Goal: Task Accomplishment & Management: Manage account settings

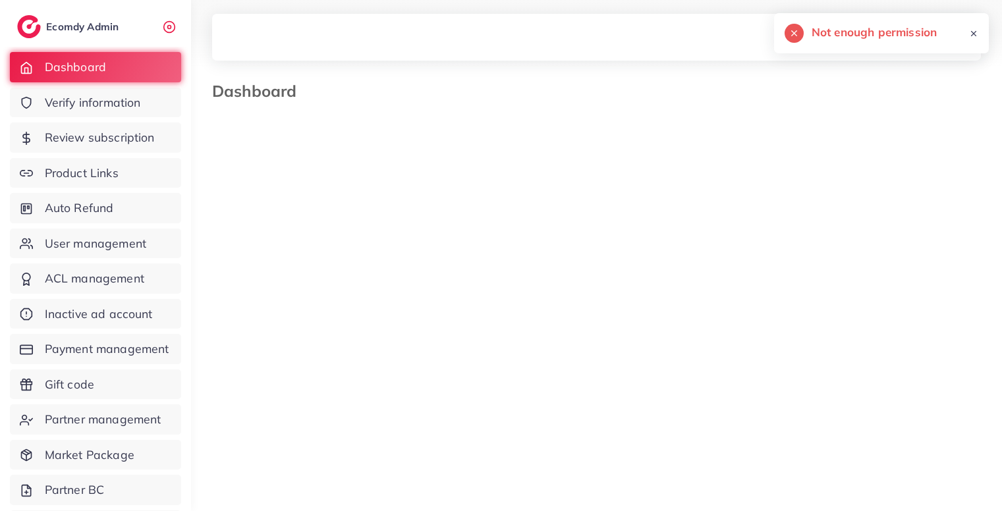
select select "**"
select select "****"
select select "**"
select select "****"
select select "**"
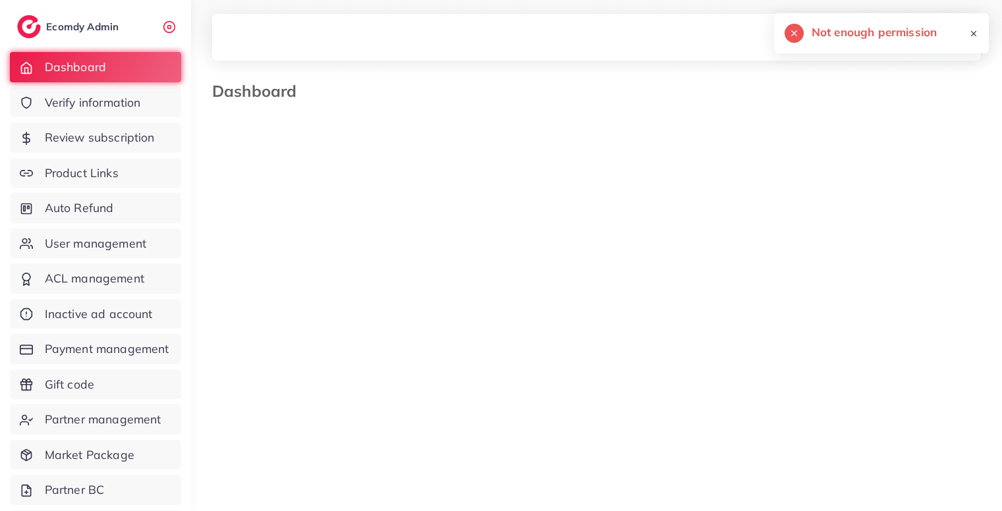
select select "****"
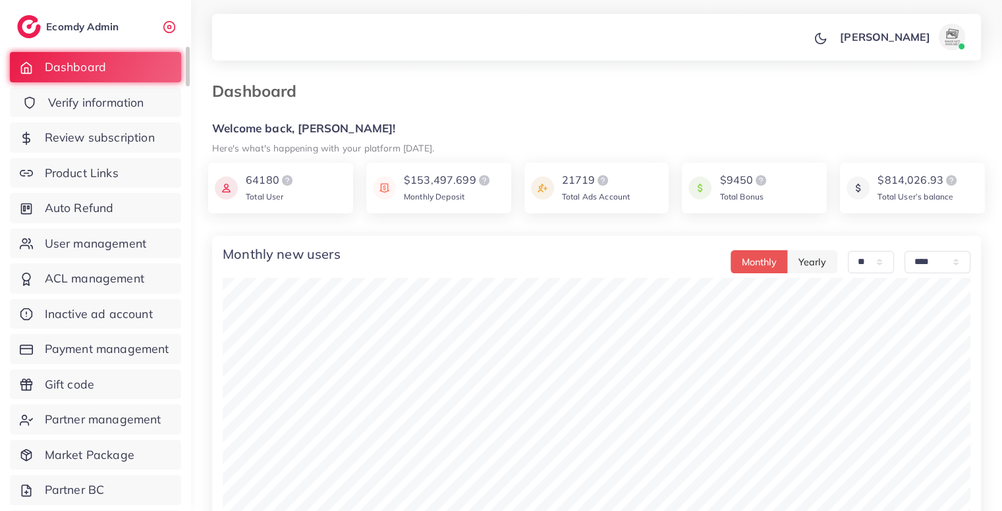
click at [140, 114] on link "Verify information" at bounding box center [95, 103] width 171 height 30
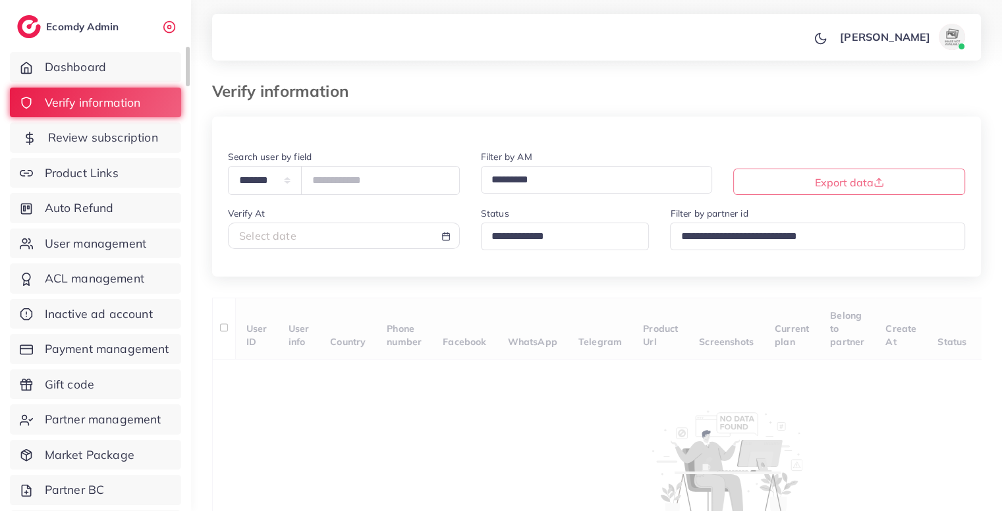
click at [149, 150] on link "Review subscription" at bounding box center [95, 138] width 171 height 30
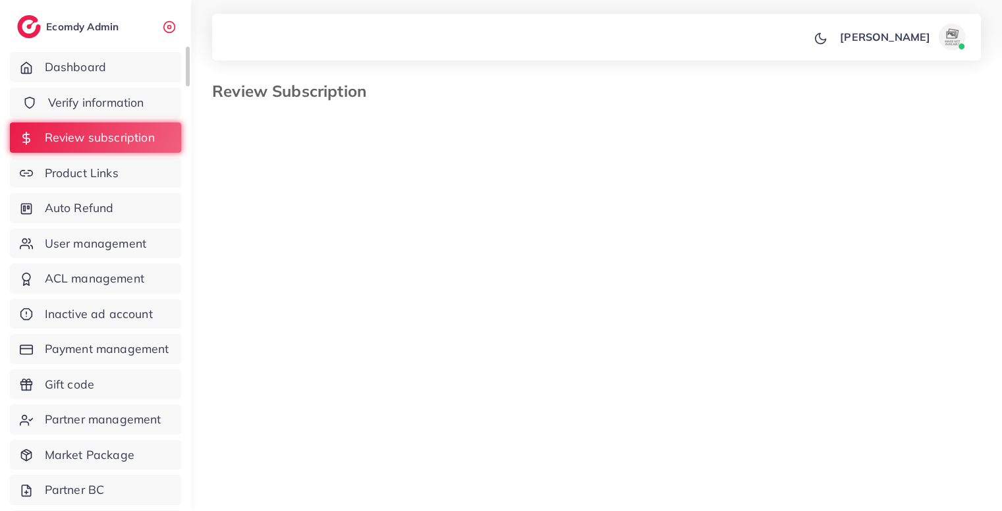
select select "*******"
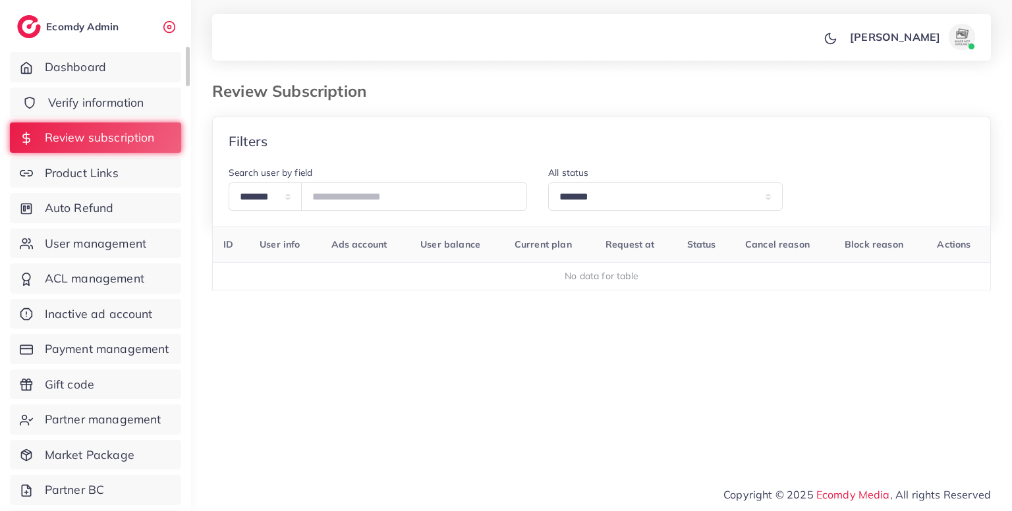
click at [153, 103] on link "Verify information" at bounding box center [95, 103] width 171 height 30
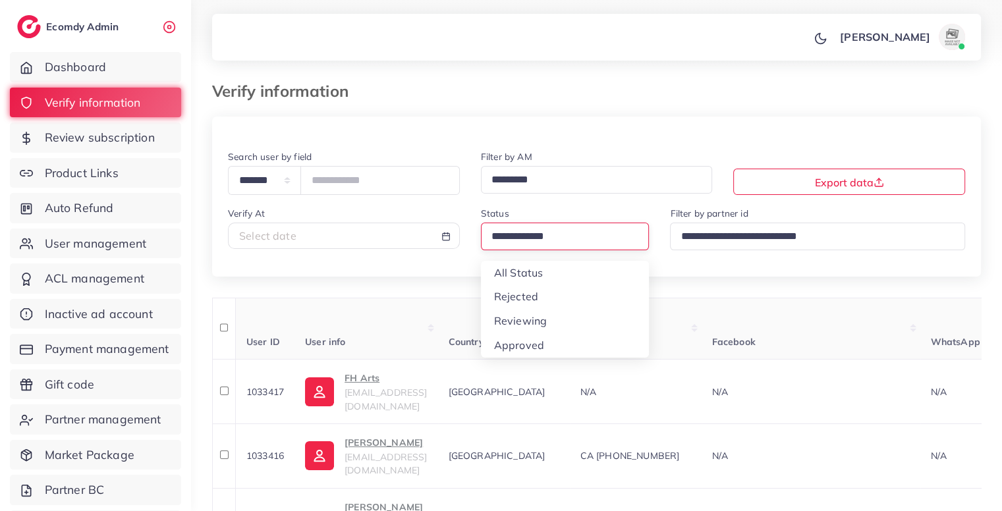
click at [527, 247] on input "Search for option" at bounding box center [560, 237] width 146 height 20
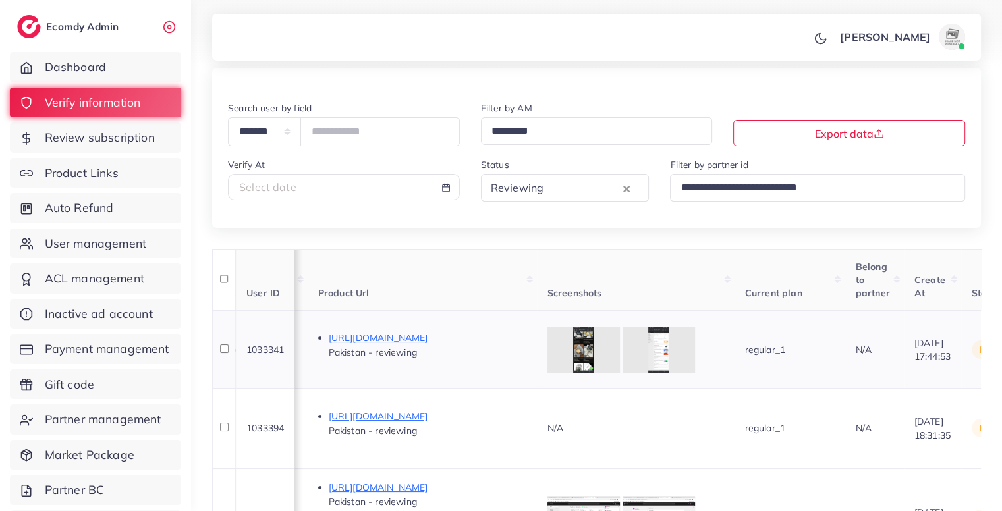
scroll to position [0, 1262]
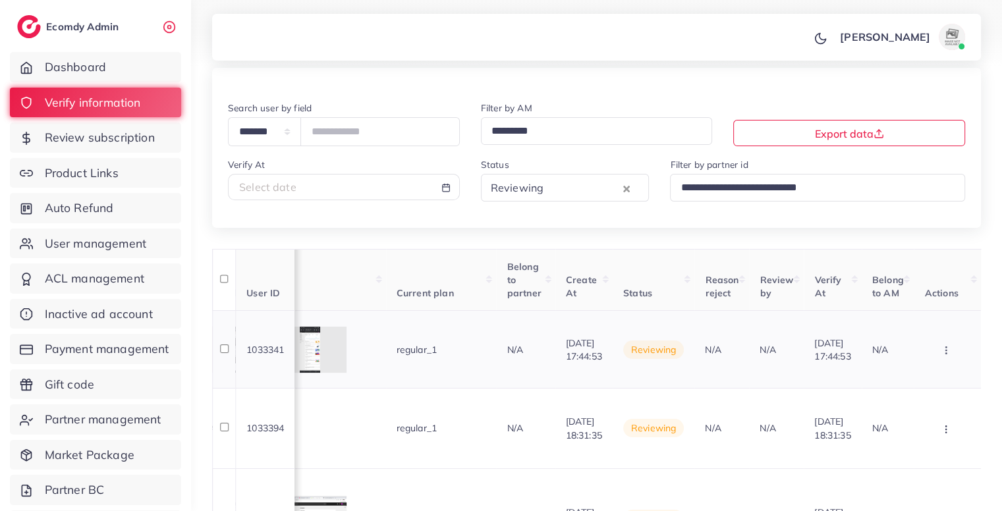
click at [951, 359] on button "button" at bounding box center [947, 350] width 46 height 30
click at [911, 407] on link "Reject" at bounding box center [924, 419] width 104 height 29
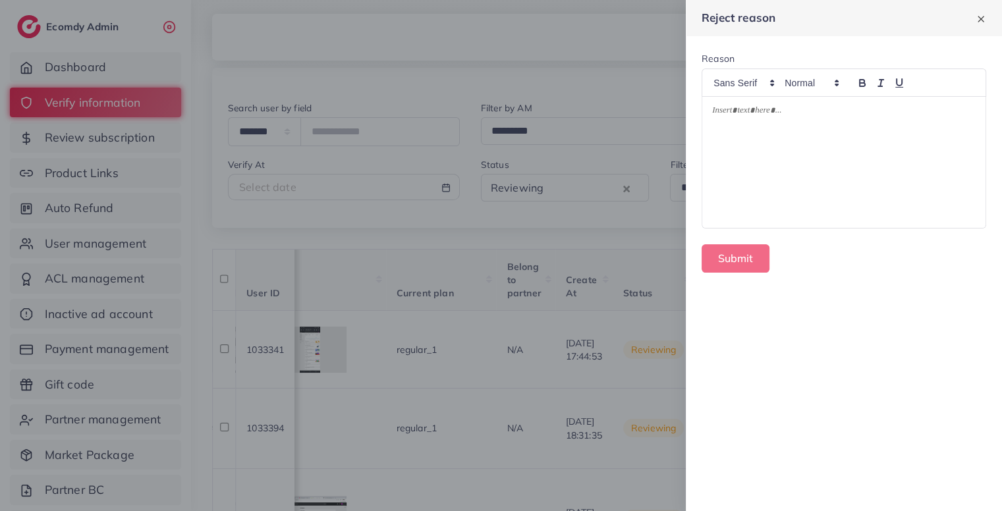
click at [822, 163] on div at bounding box center [843, 162] width 283 height 131
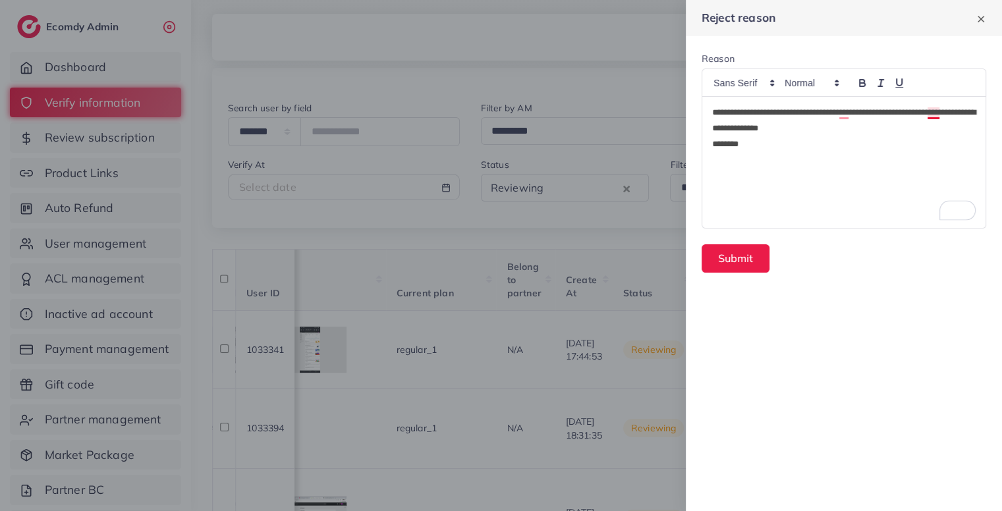
click at [929, 114] on p "**********" at bounding box center [844, 121] width 264 height 32
click at [857, 130] on p "**********" at bounding box center [844, 121] width 264 height 32
click at [743, 262] on button "Submit" at bounding box center [736, 258] width 68 height 28
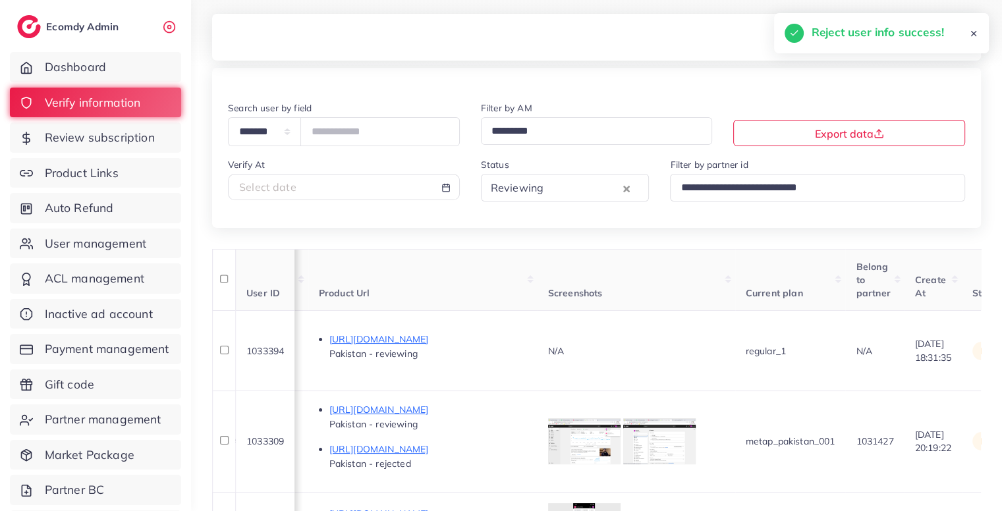
scroll to position [0, 794]
click at [528, 331] on p "https://www.kohinoorjewells.com/products/heart-and-key-locket-for-couple" at bounding box center [429, 339] width 198 height 16
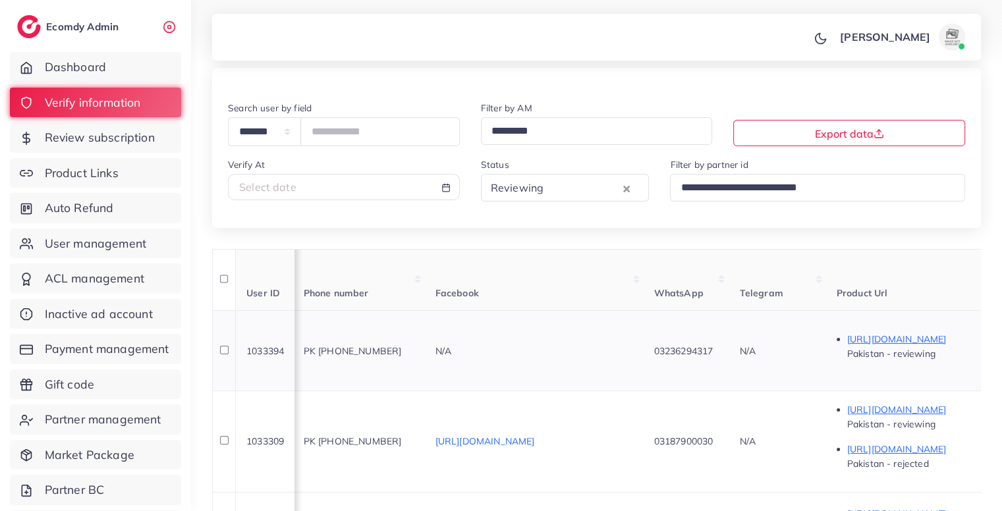
scroll to position [0, 0]
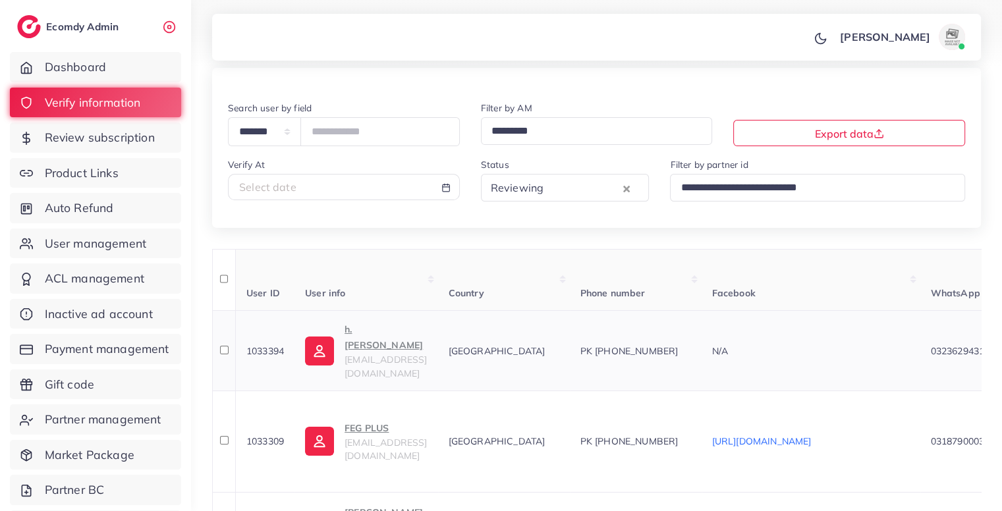
click at [679, 345] on span "PK +923236294317" at bounding box center [629, 351] width 98 height 12
copy span "923236294317"
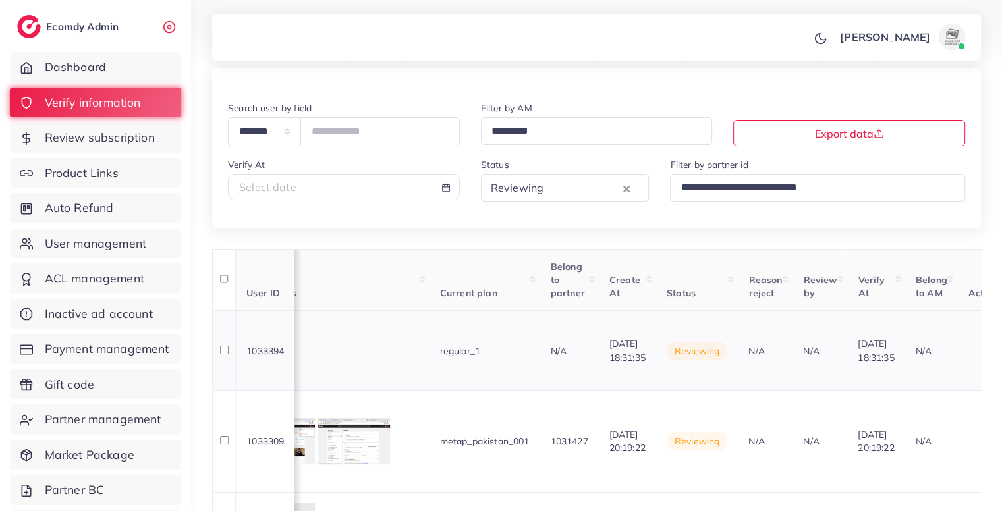
scroll to position [0, 1262]
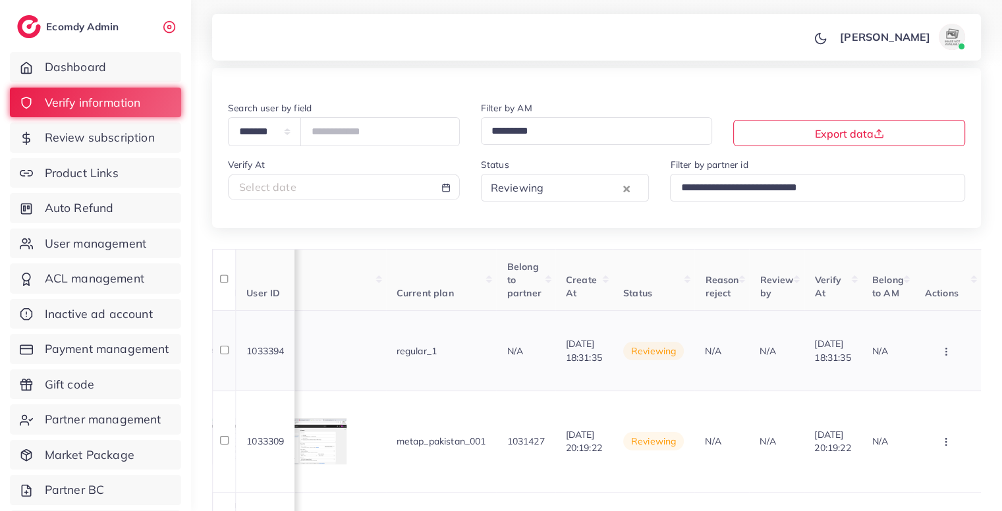
click at [953, 341] on button "button" at bounding box center [947, 351] width 46 height 30
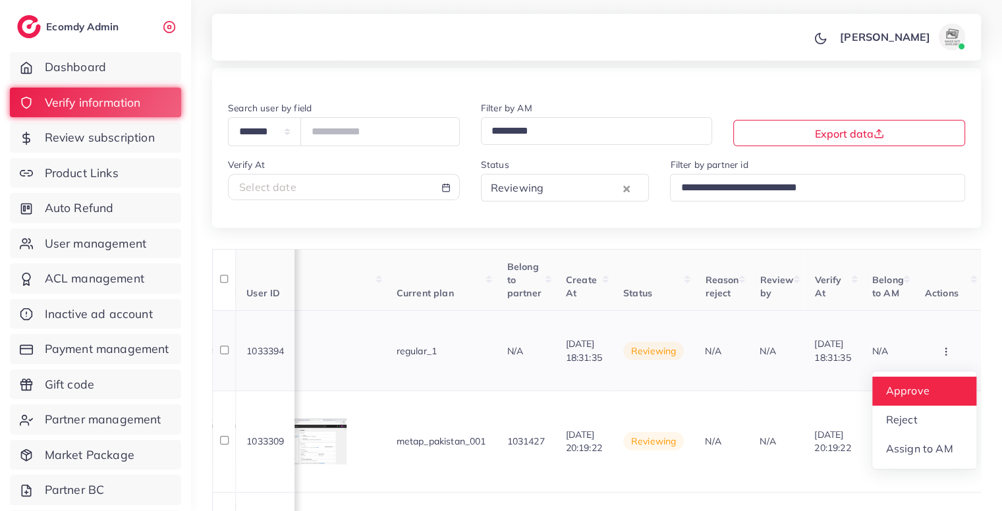
click at [922, 385] on span "Approve" at bounding box center [907, 391] width 43 height 13
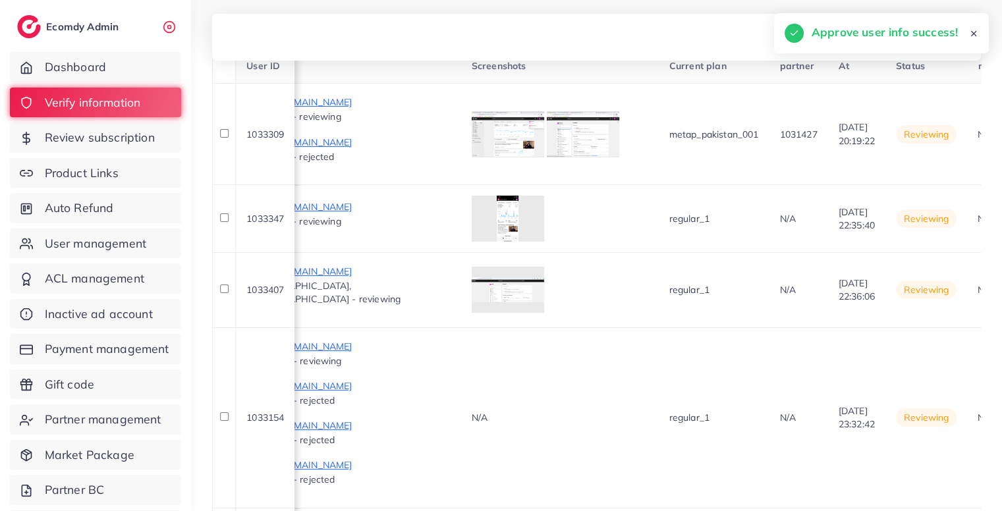
scroll to position [0, 867]
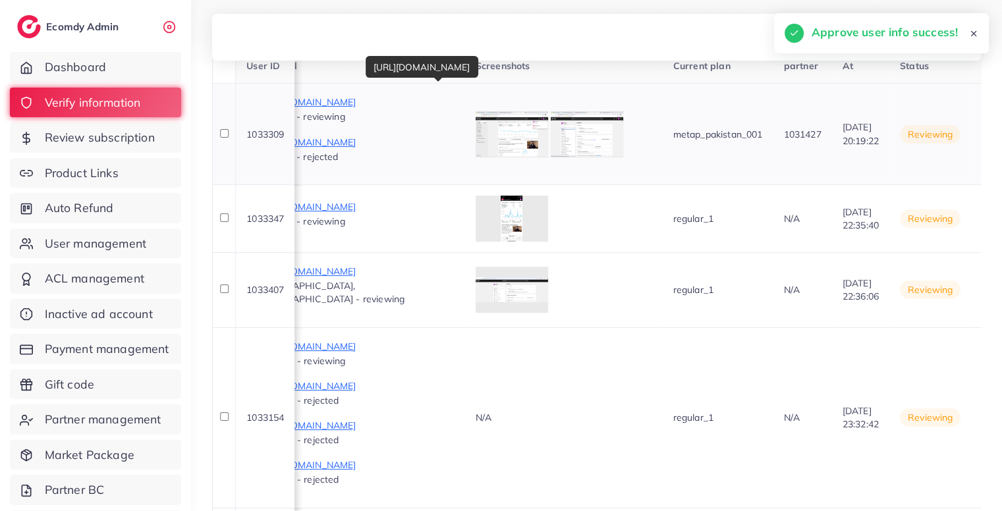
click at [455, 106] on p "https://fegpluspk.com/products/feg-plus" at bounding box center [356, 102] width 198 height 16
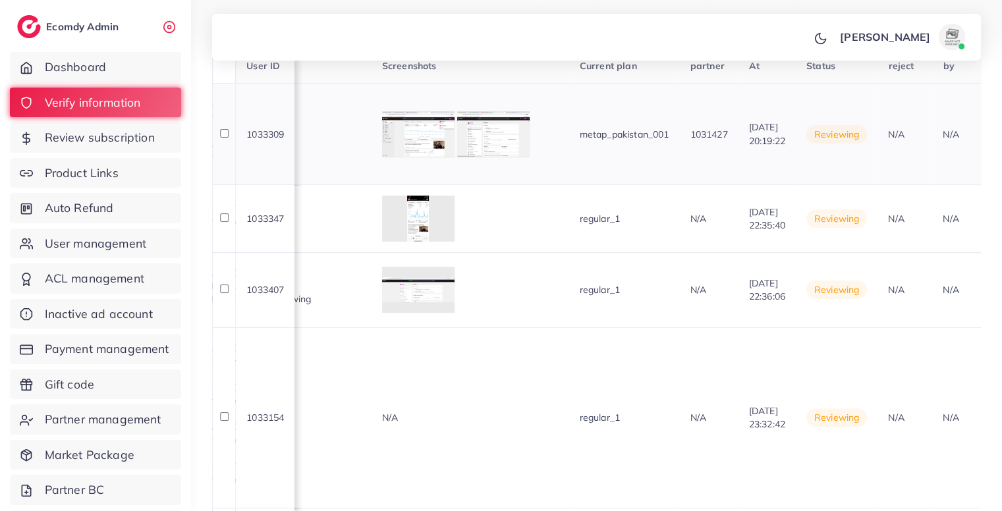
scroll to position [0, 1262]
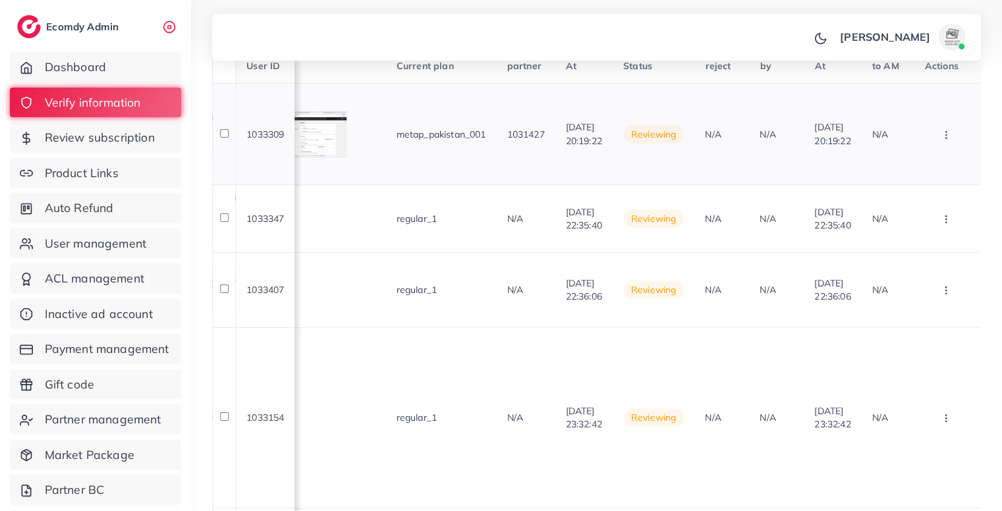
click at [951, 142] on button "button" at bounding box center [947, 134] width 46 height 30
click at [938, 198] on link "Reject" at bounding box center [924, 203] width 104 height 29
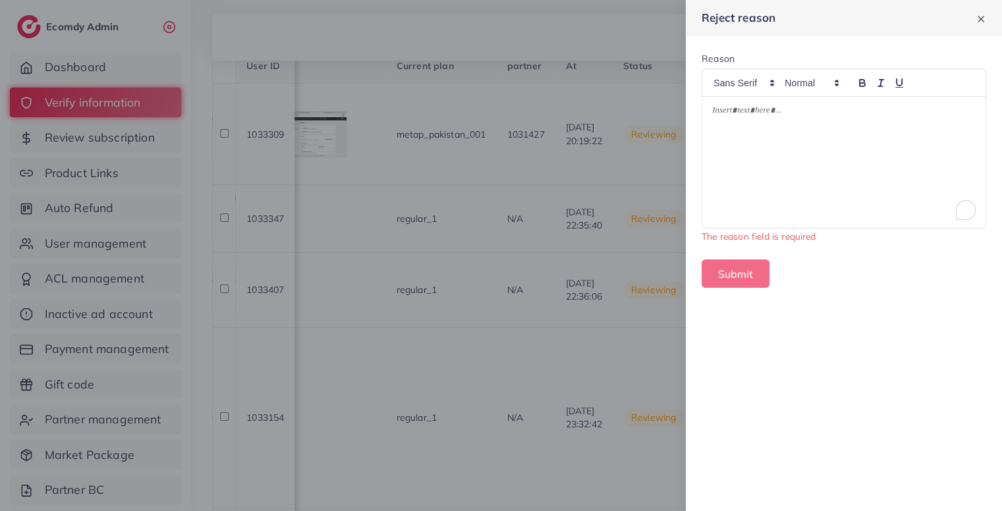
click at [775, 135] on div "To enrich screen reader interactions, please activate Accessibility in Grammarl…" at bounding box center [843, 162] width 283 height 131
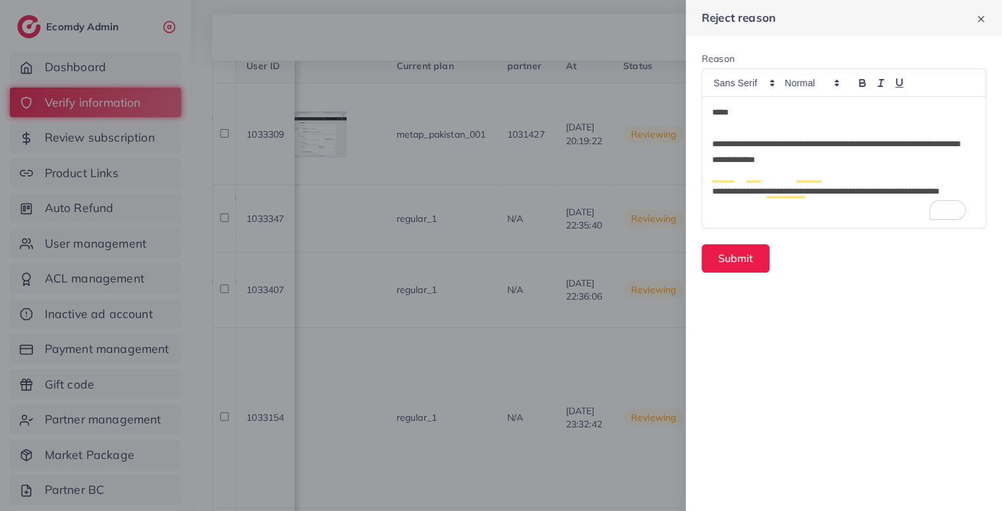
scroll to position [0, 0]
drag, startPoint x: 742, startPoint y: 114, endPoint x: 654, endPoint y: 98, distance: 89.8
click at [654, 0] on div "**********" at bounding box center [501, 0] width 1002 height 0
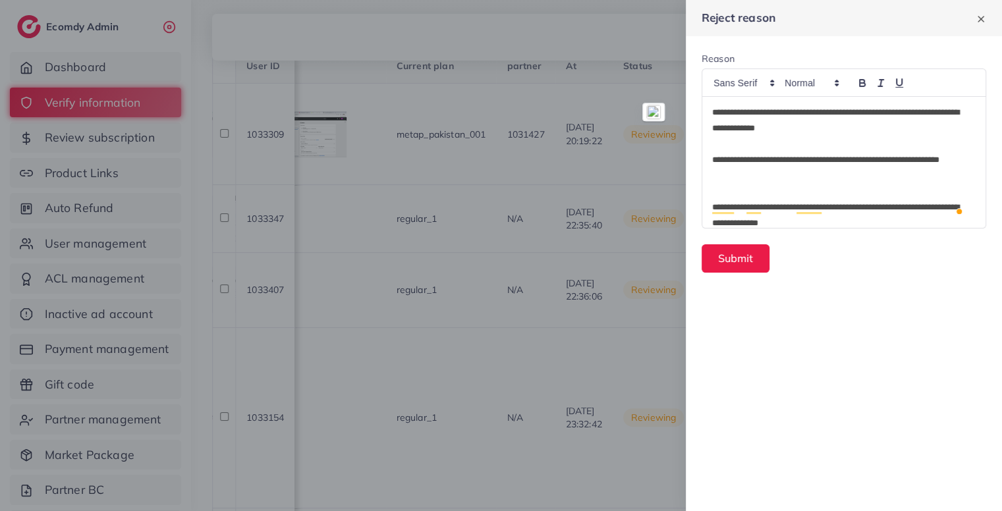
click at [715, 137] on p "To enrich screen reader interactions, please activate Accessibility in Grammarl…" at bounding box center [844, 144] width 264 height 16
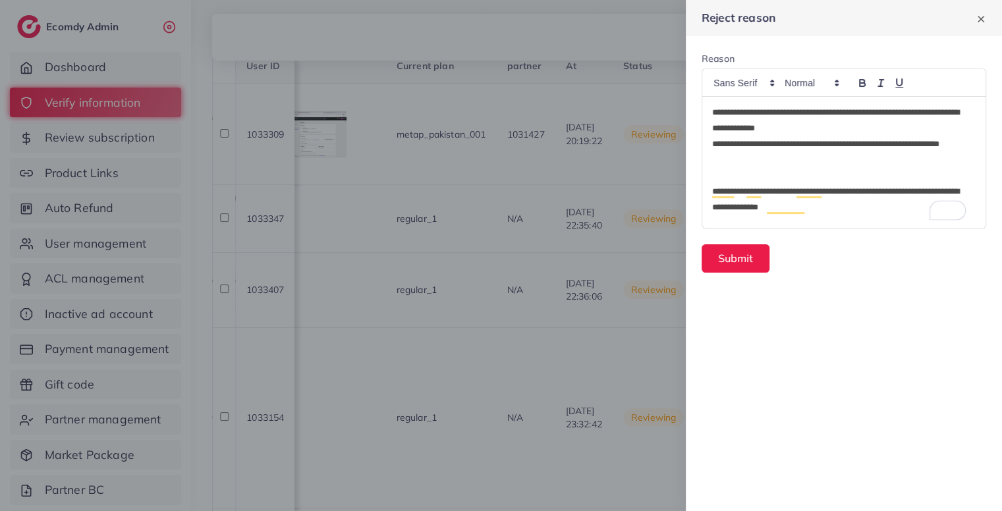
click at [740, 172] on p "To enrich screen reader interactions, please activate Accessibility in Grammarl…" at bounding box center [844, 176] width 264 height 16
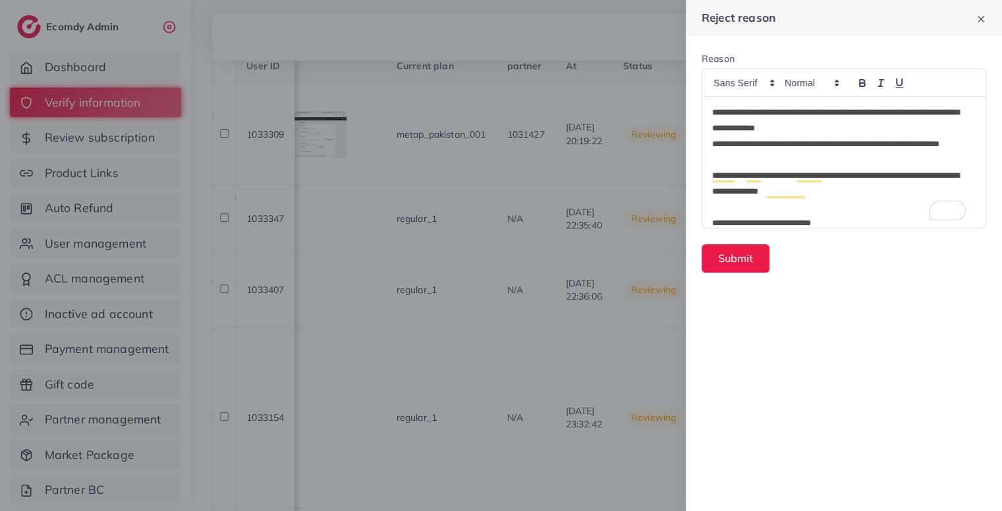
click at [741, 209] on p "To enrich screen reader interactions, please activate Accessibility in Grammarl…" at bounding box center [844, 208] width 264 height 16
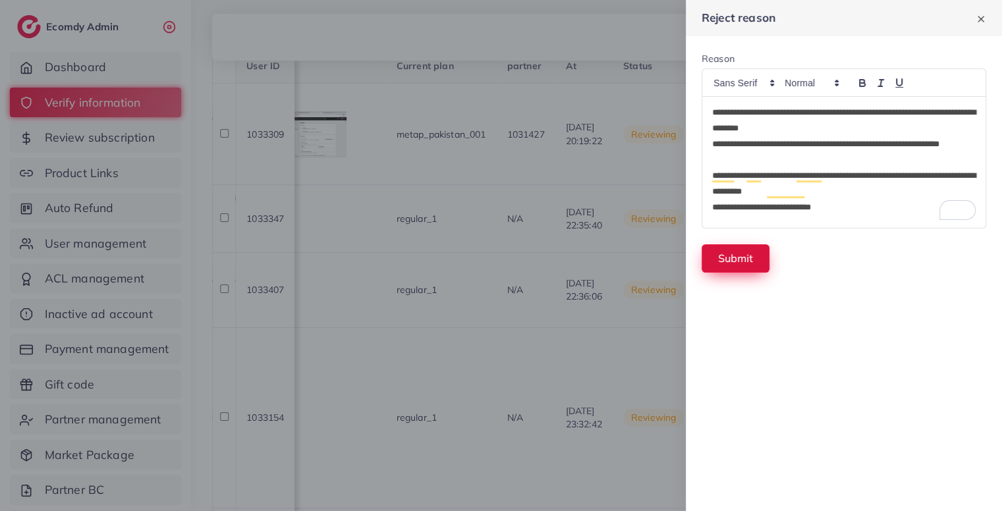
click at [738, 262] on button "Submit" at bounding box center [736, 258] width 68 height 28
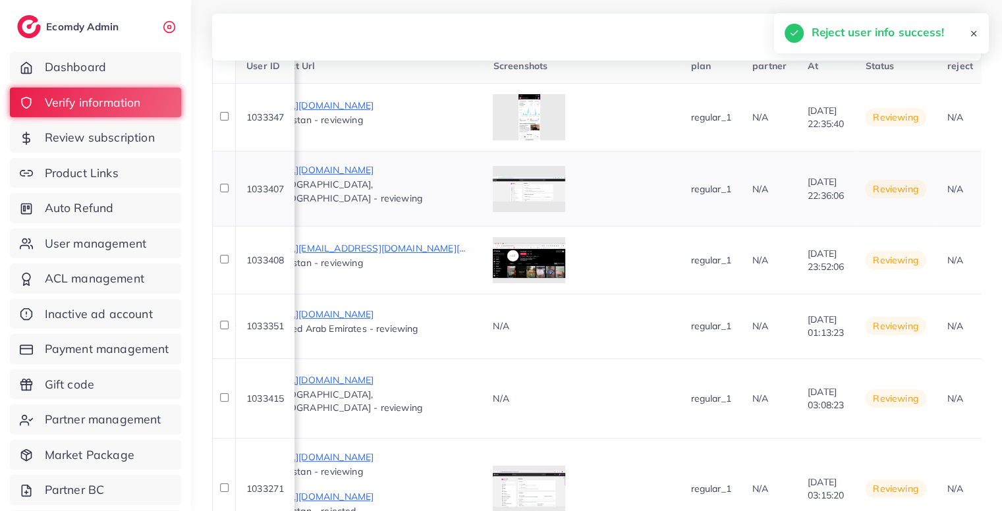
scroll to position [0, 843]
click at [472, 106] on p "https://thevestiquestore.com/products/redragon-k688-rgb-mechanical-keyboard" at bounding box center [374, 106] width 198 height 16
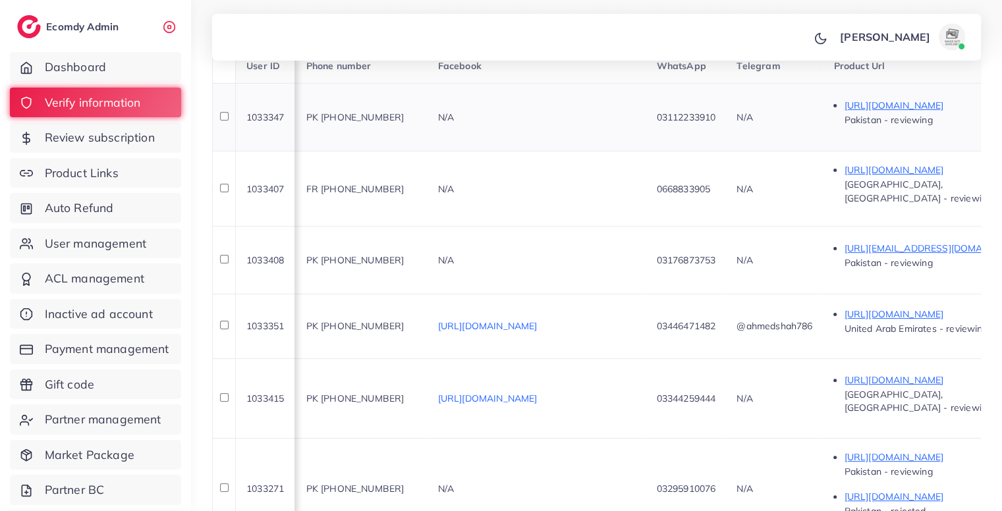
scroll to position [0, 273]
click at [428, 109] on td "PK +923112233910" at bounding box center [363, 117] width 132 height 68
copy span "923112233910"
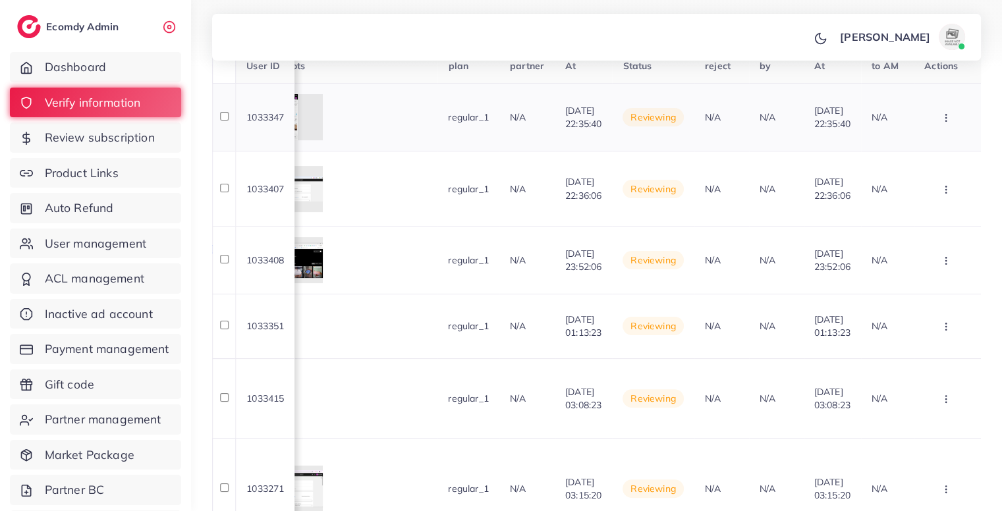
scroll to position [0, 1199]
click at [956, 108] on button "button" at bounding box center [947, 118] width 46 height 30
click at [925, 154] on span "Approve" at bounding box center [907, 157] width 43 height 13
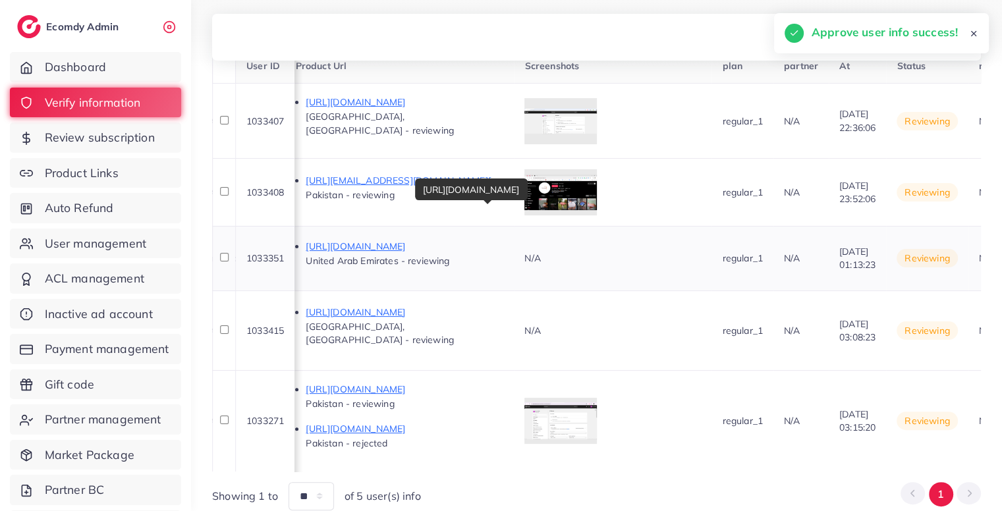
scroll to position [0, 812]
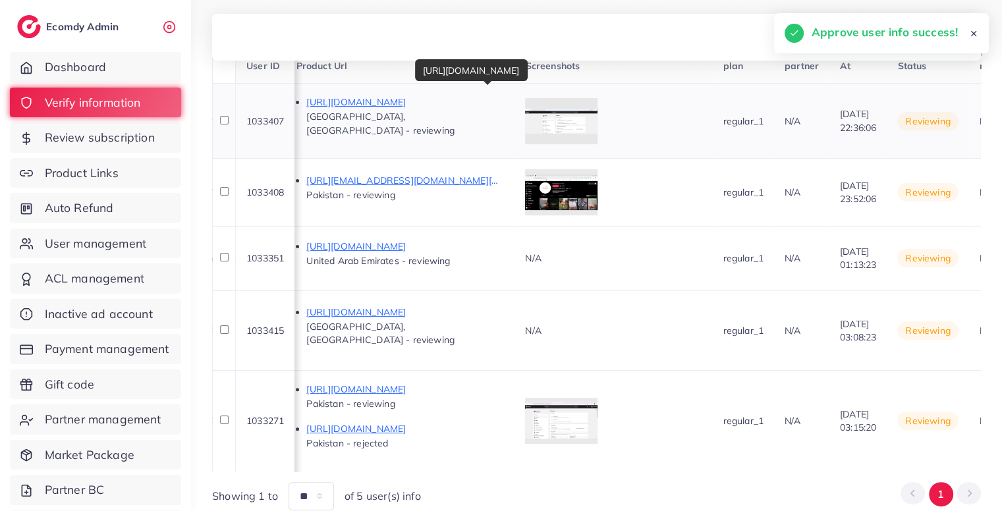
click at [462, 109] on p "https://nemuraa.com/products/camouflage-capilaire-homme" at bounding box center [405, 102] width 198 height 16
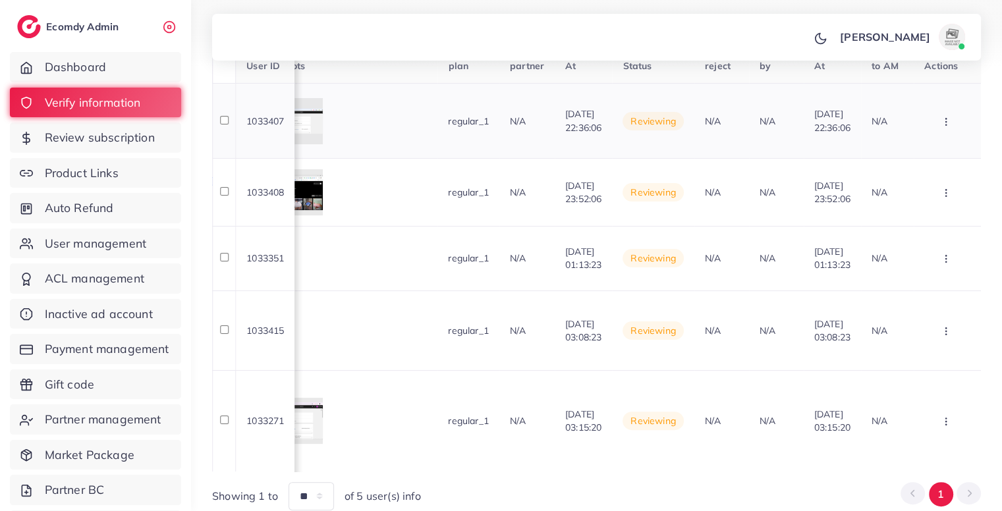
scroll to position [0, 1199]
click at [953, 117] on button "button" at bounding box center [947, 121] width 46 height 30
click at [927, 184] on link "Reject" at bounding box center [924, 190] width 104 height 29
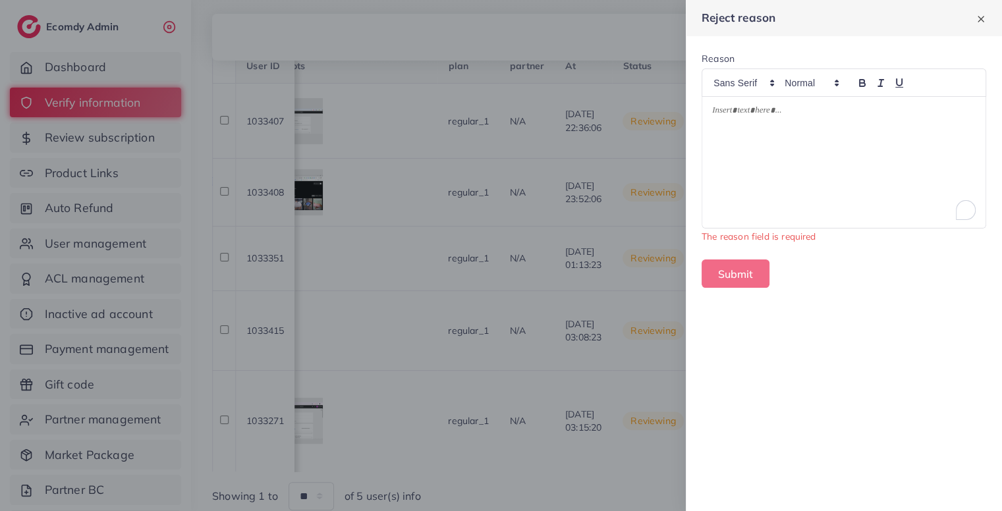
click at [804, 152] on div "To enrich screen reader interactions, please activate Accessibility in Grammarl…" at bounding box center [843, 162] width 283 height 131
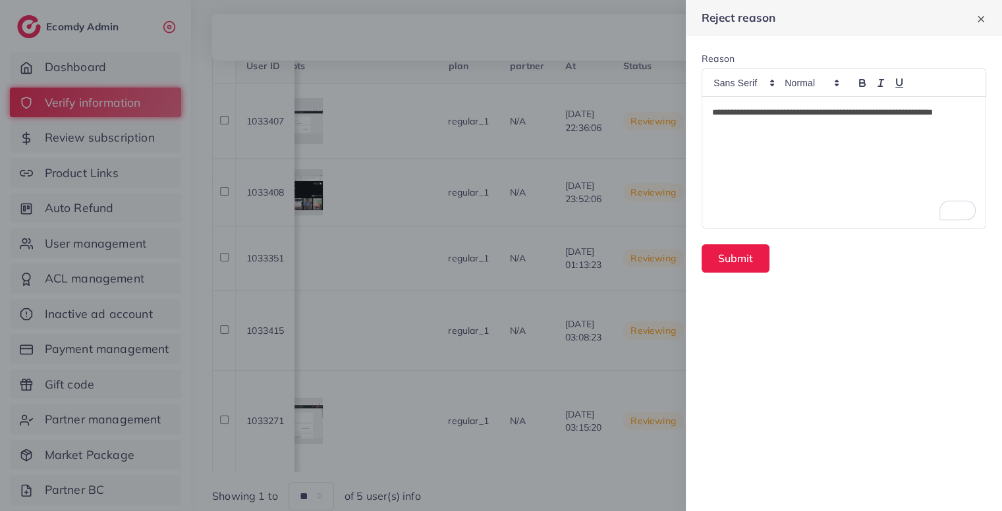
click at [806, 142] on div "**********" at bounding box center [843, 162] width 283 height 131
click at [747, 268] on button "Submit" at bounding box center [736, 258] width 68 height 28
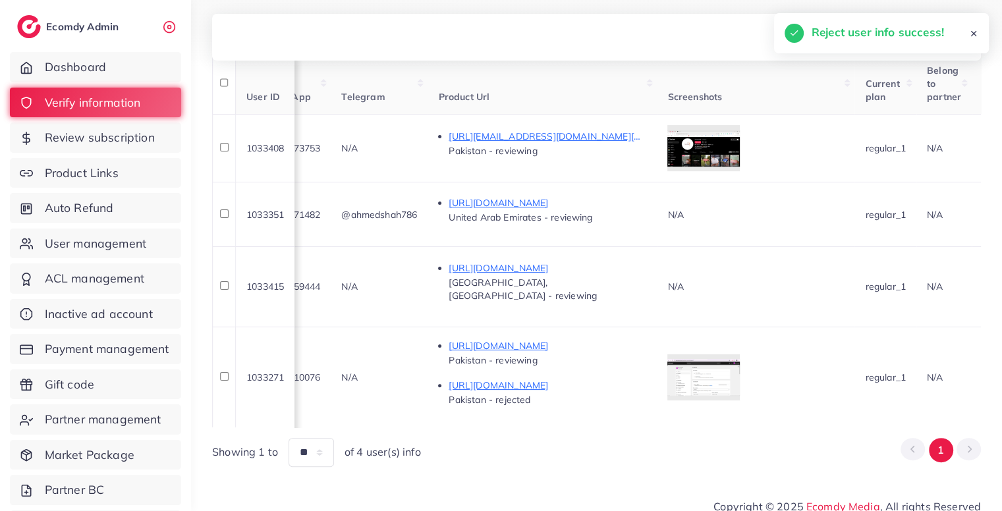
scroll to position [0, 667]
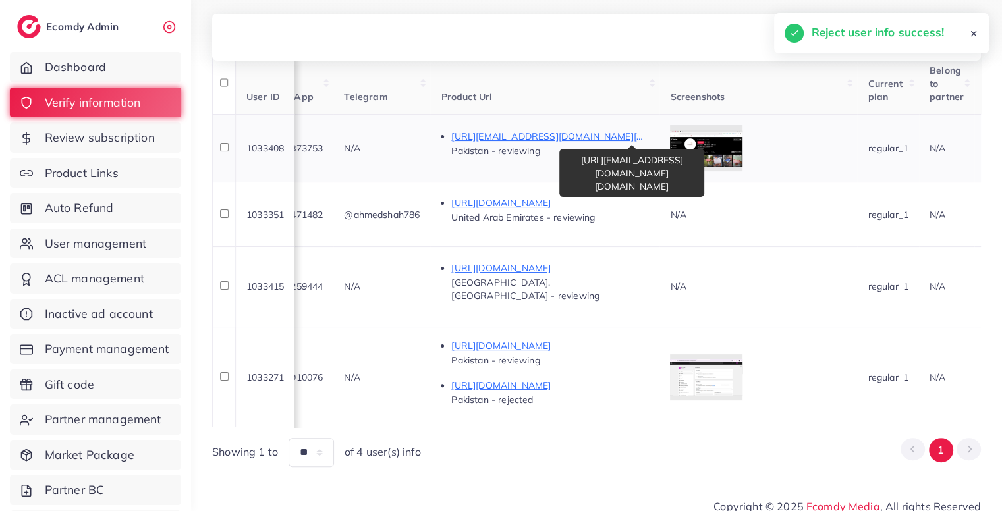
click at [649, 134] on p "https://www.tiktok.com/@techzel.pk/video/7550222584579837192?is_from_webapp=1&s…" at bounding box center [550, 136] width 198 height 16
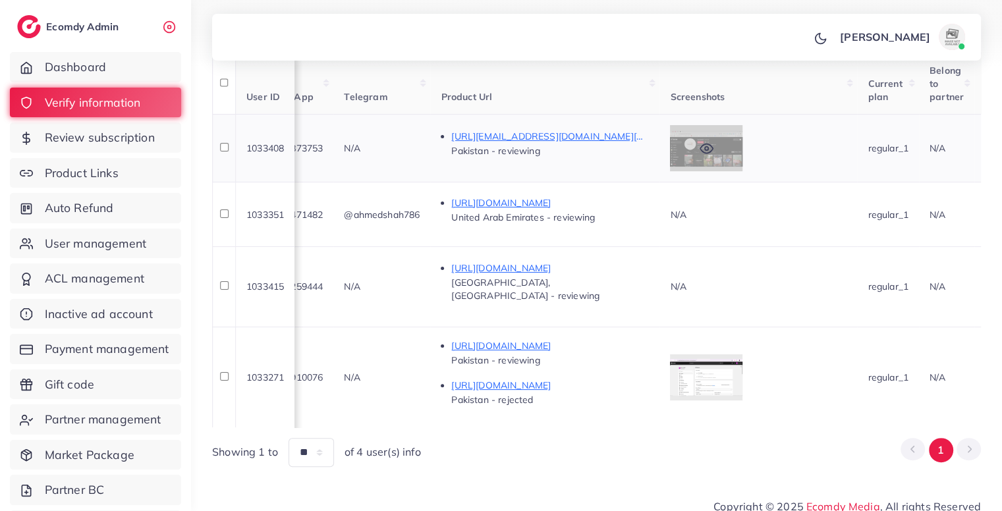
click at [714, 142] on icon at bounding box center [707, 149] width 14 height 14
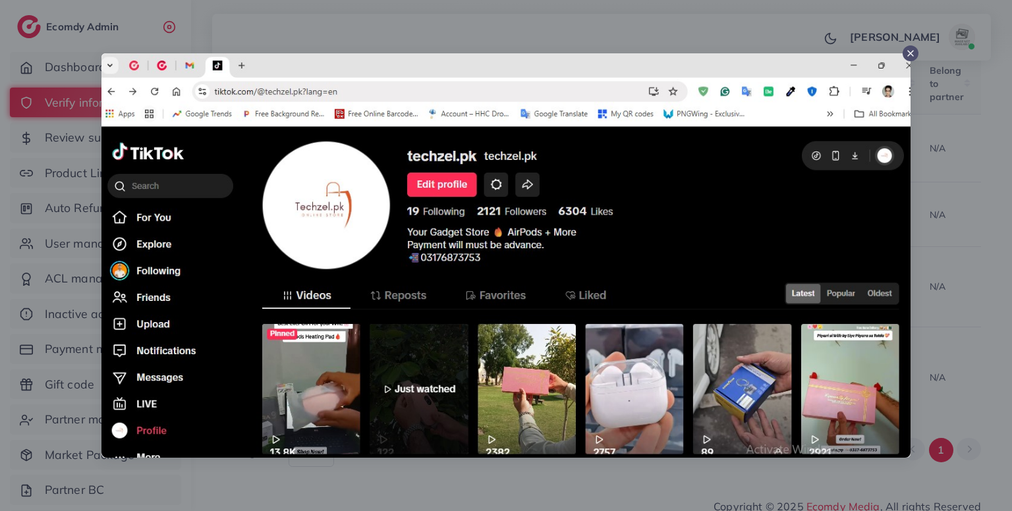
click at [982, 156] on div at bounding box center [506, 255] width 1012 height 511
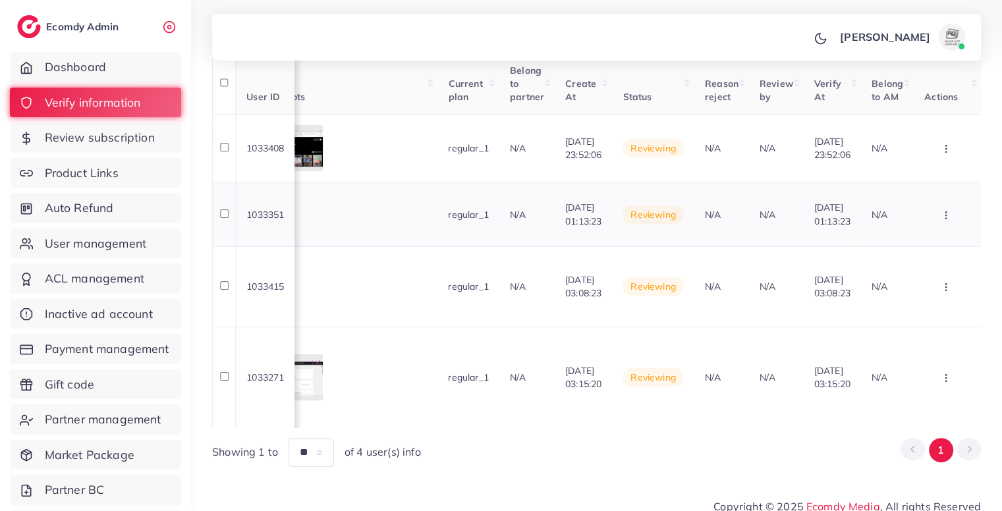
scroll to position [0, 1199]
click at [946, 146] on icon "button" at bounding box center [946, 149] width 11 height 11
click at [918, 218] on link "Reject" at bounding box center [924, 218] width 104 height 29
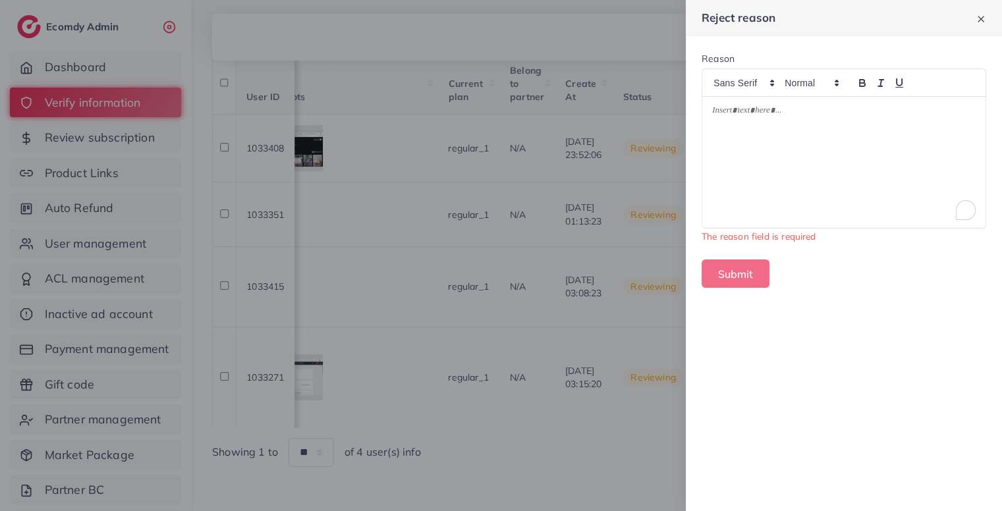
click at [865, 123] on div "To enrich screen reader interactions, please activate Accessibility in Grammarl…" at bounding box center [843, 162] width 283 height 131
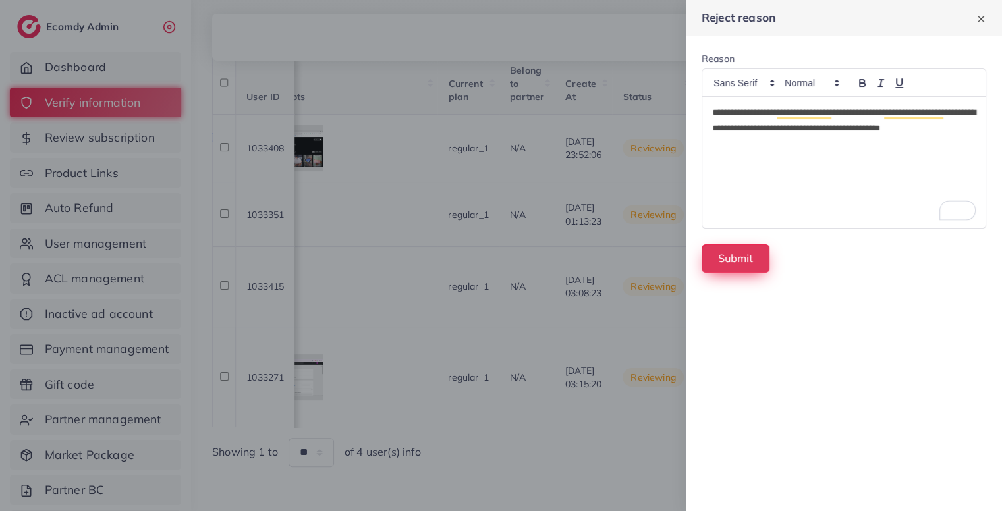
click at [741, 271] on button "Submit" at bounding box center [736, 258] width 68 height 28
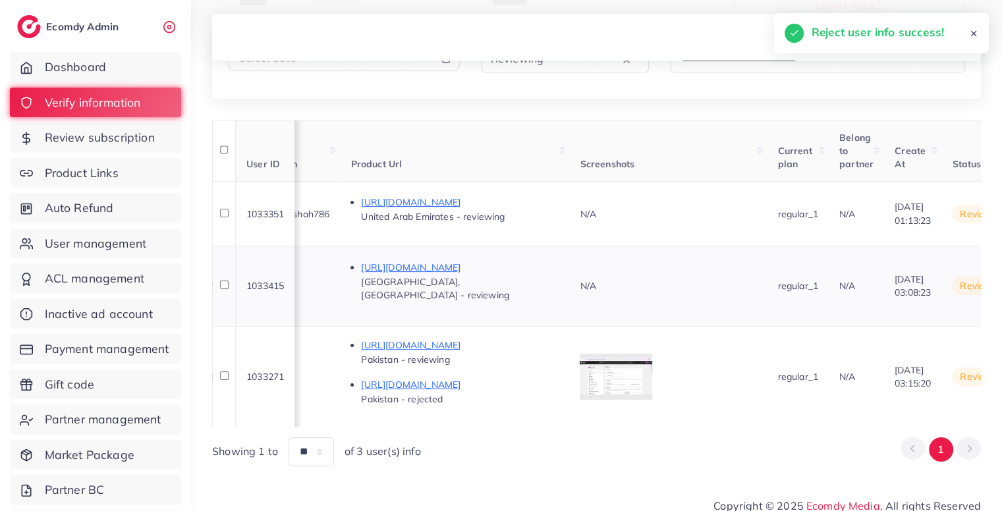
scroll to position [0, 756]
click at [559, 201] on p "https://easydropzones.myshopify.com/products/wireless-earbuds-gaming-earphone" at bounding box center [461, 202] width 198 height 16
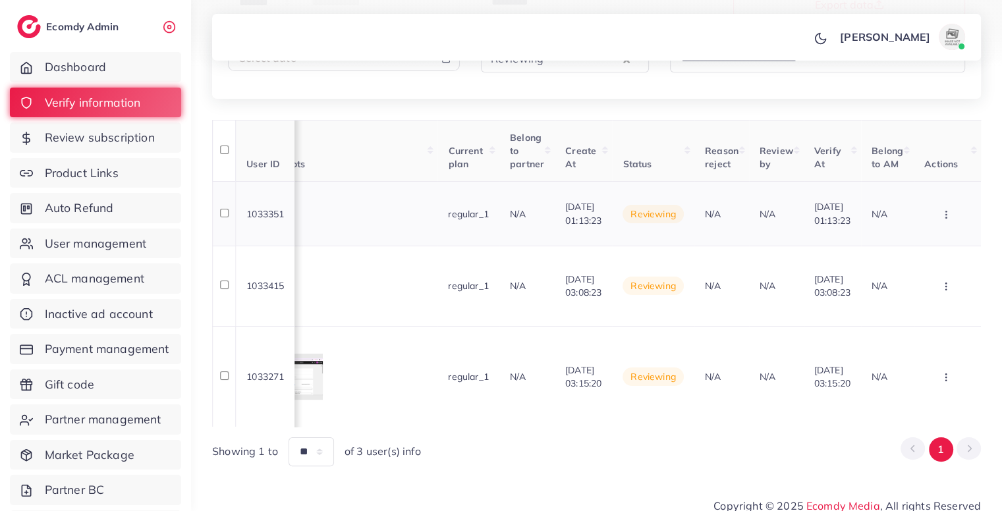
click at [953, 221] on button "button" at bounding box center [947, 214] width 46 height 30
click at [925, 281] on link "Reject" at bounding box center [924, 283] width 104 height 29
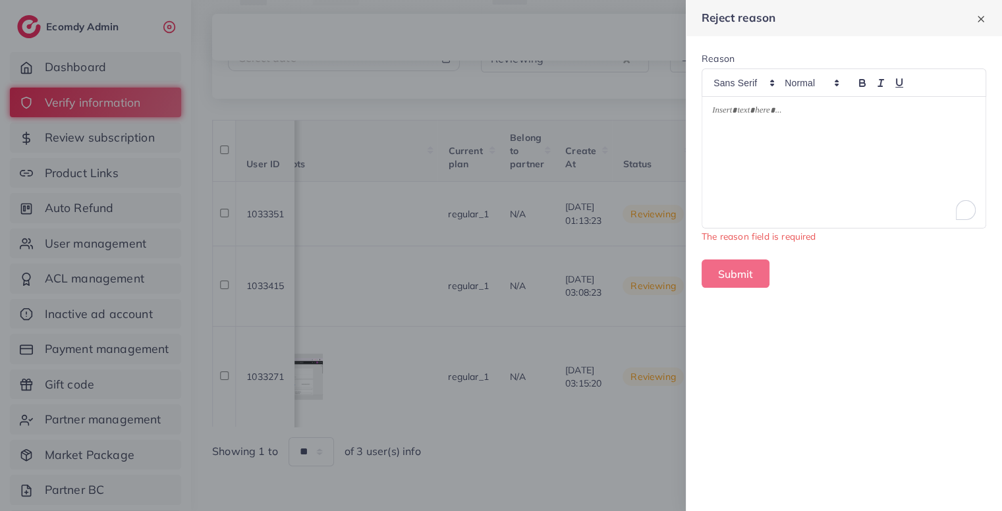
click at [841, 185] on div "To enrich screen reader interactions, please activate Accessibility in Grammarl…" at bounding box center [843, 162] width 283 height 131
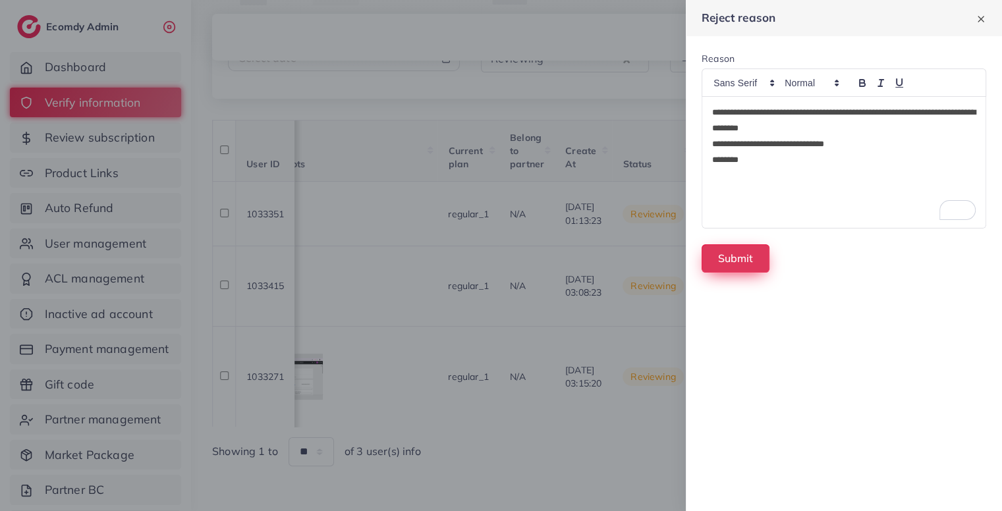
click at [758, 246] on button "Submit" at bounding box center [736, 258] width 68 height 28
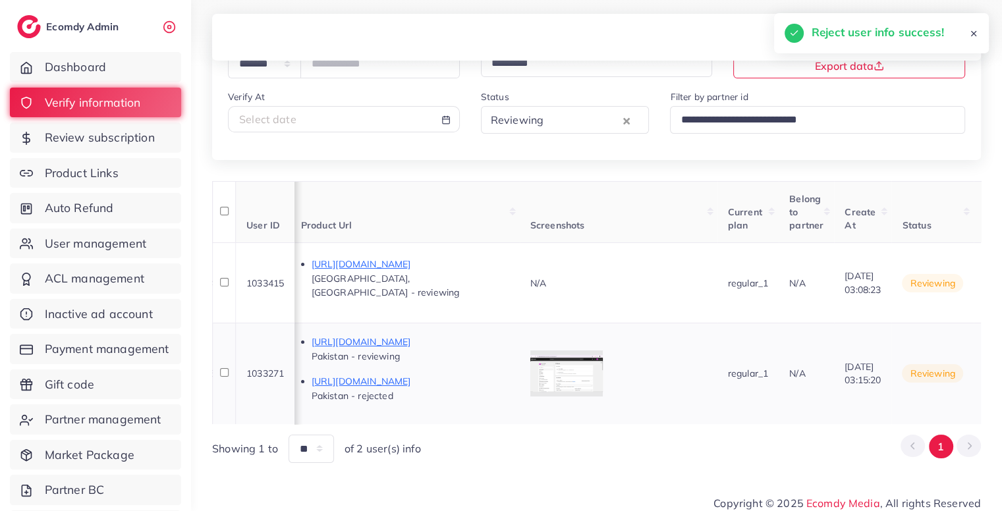
scroll to position [0, 772]
click at [512, 264] on p "https://airshift.pk/products/door-draft-dust-stopper-insect-protector-36-40-inc…" at bounding box center [413, 264] width 198 height 16
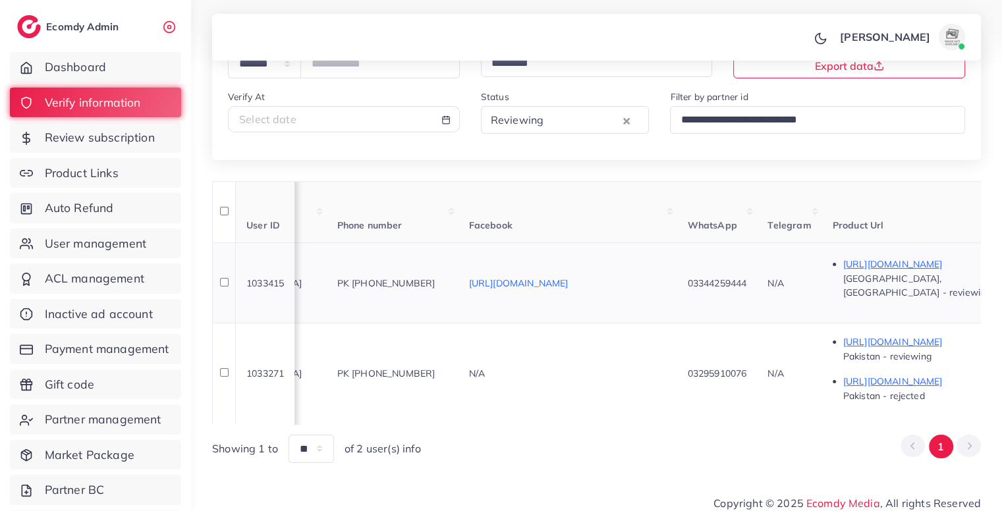
scroll to position [0, 242]
click at [436, 277] on span "PK +923344259444" at bounding box center [387, 283] width 98 height 12
copy span "923344259444"
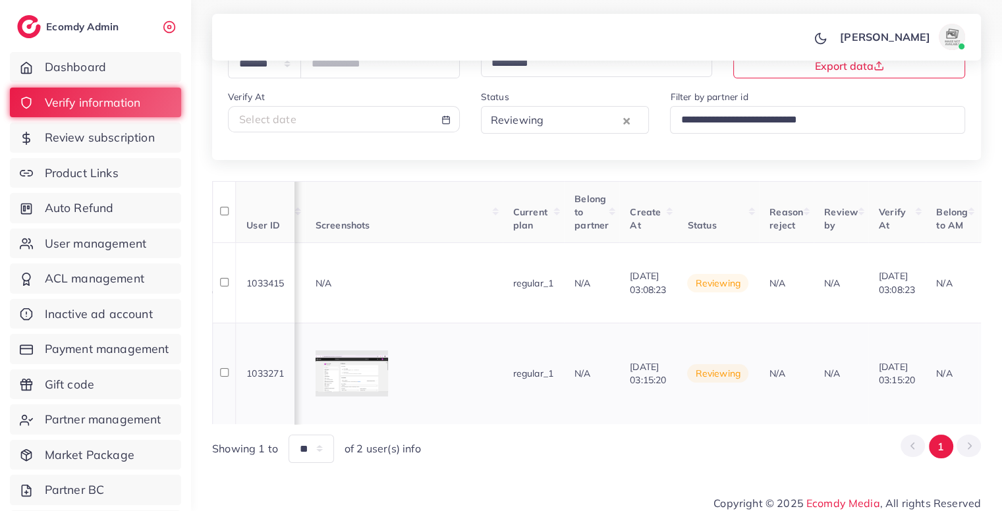
scroll to position [0, 1160]
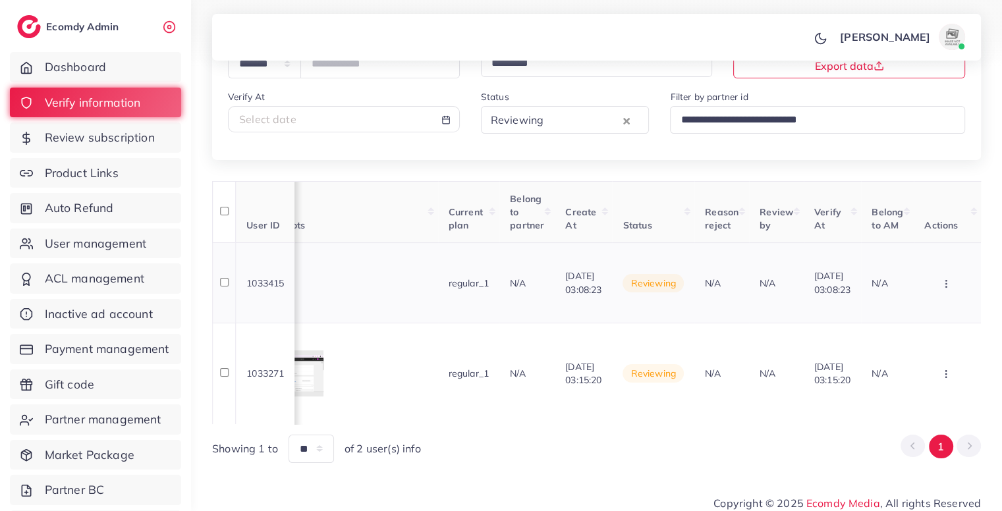
click at [942, 279] on icon "button" at bounding box center [946, 284] width 11 height 11
click at [928, 309] on link "Approve" at bounding box center [925, 323] width 104 height 29
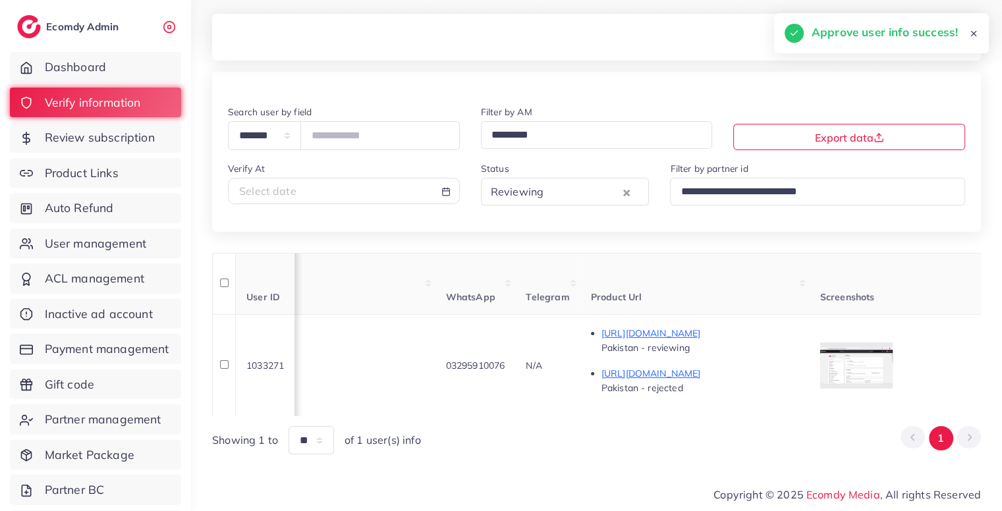
scroll to position [0, 484]
click at [800, 325] on p "https://rylostore.pk/products/balebaily-premium-quality-cow-leather-wallet" at bounding box center [701, 333] width 198 height 16
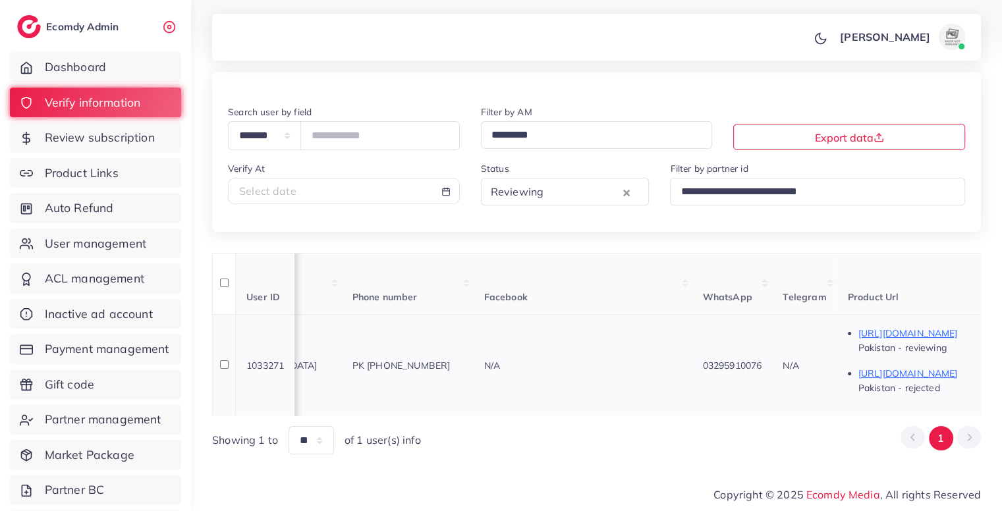
scroll to position [0, 0]
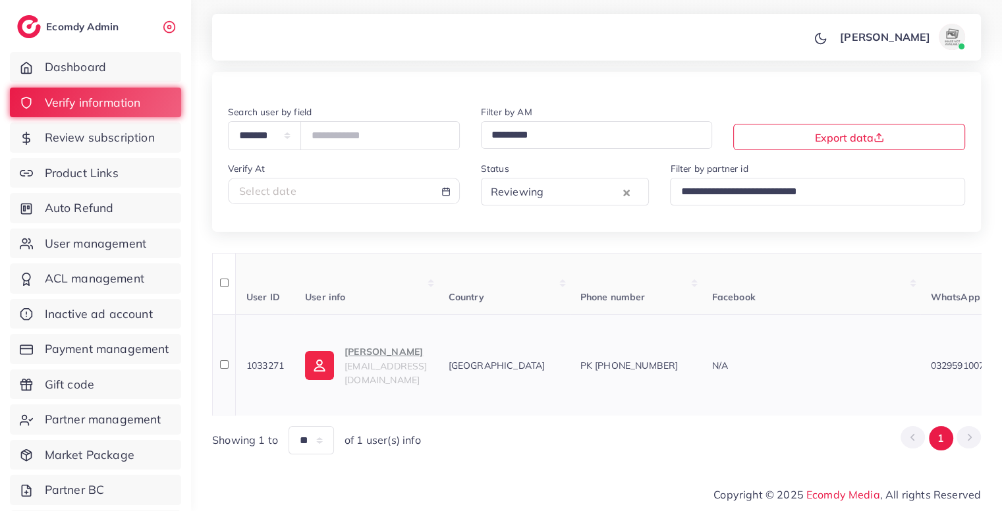
click at [385, 344] on p "Malik Wahab" at bounding box center [386, 352] width 82 height 16
click at [380, 121] on input "number" at bounding box center [379, 135] width 159 height 28
paste input "*******"
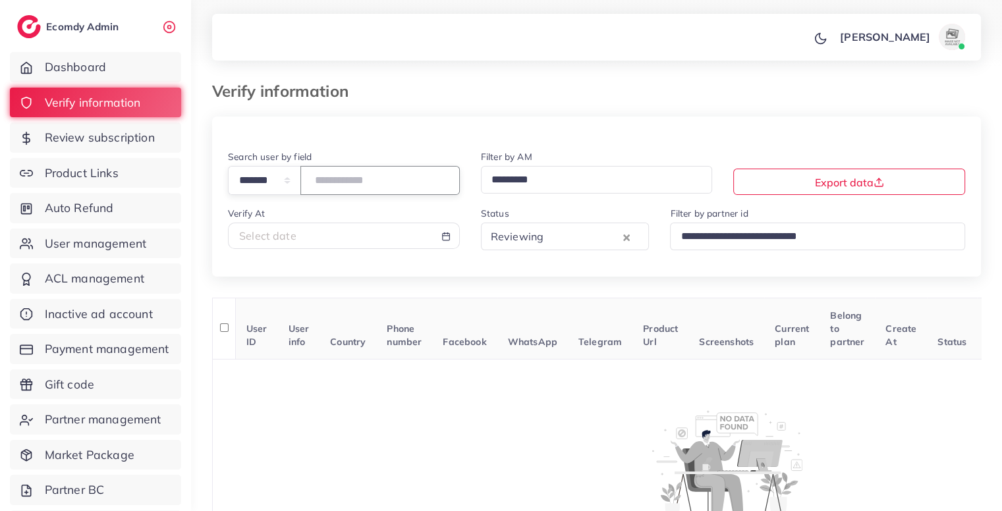
type input "*******"
click at [538, 223] on div "Status Reviewing Loading..." at bounding box center [565, 228] width 169 height 45
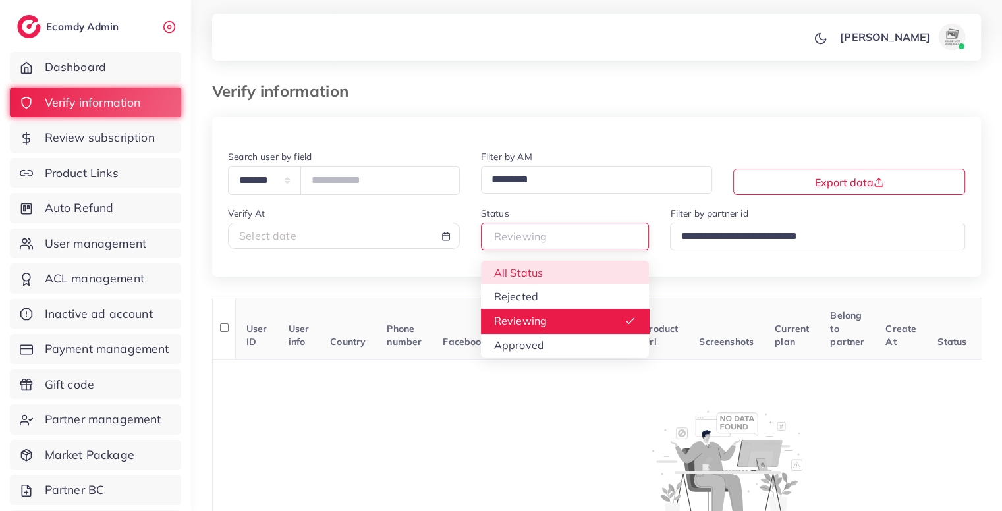
drag, startPoint x: 540, startPoint y: 231, endPoint x: 536, endPoint y: 267, distance: 35.7
click at [536, 250] on div "Reviewing Loading... All Status Rejected Reviewing Approved" at bounding box center [565, 236] width 169 height 27
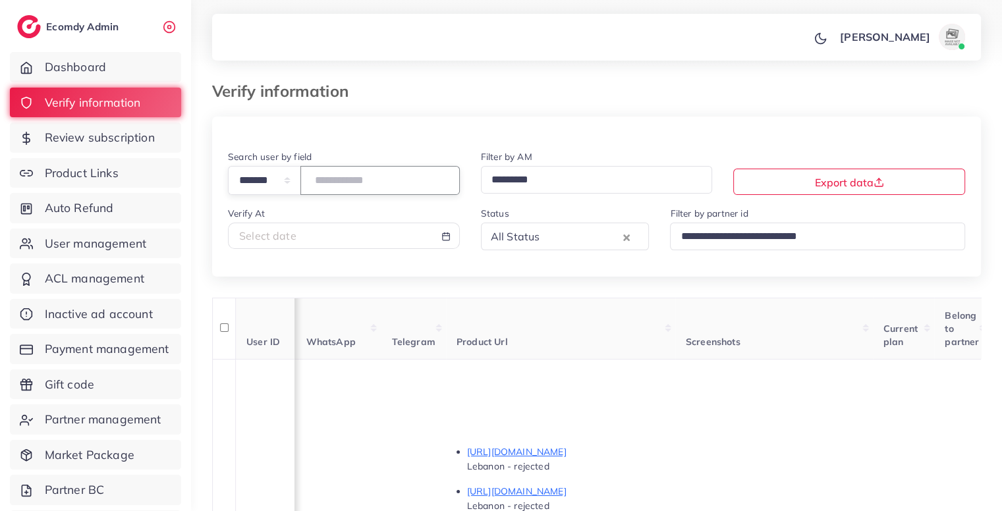
click at [353, 175] on input "*******" at bounding box center [379, 180] width 159 height 28
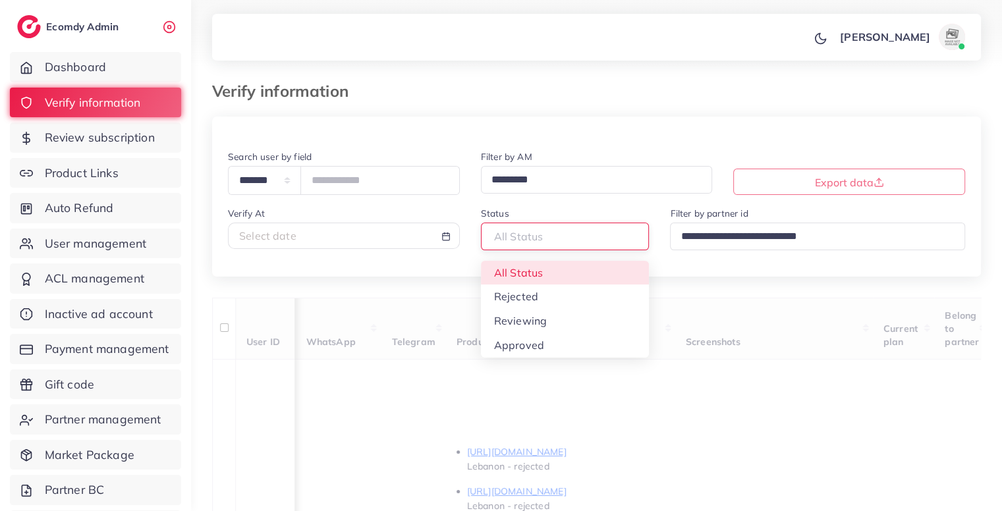
click at [533, 230] on div "All Status" at bounding box center [560, 235] width 148 height 23
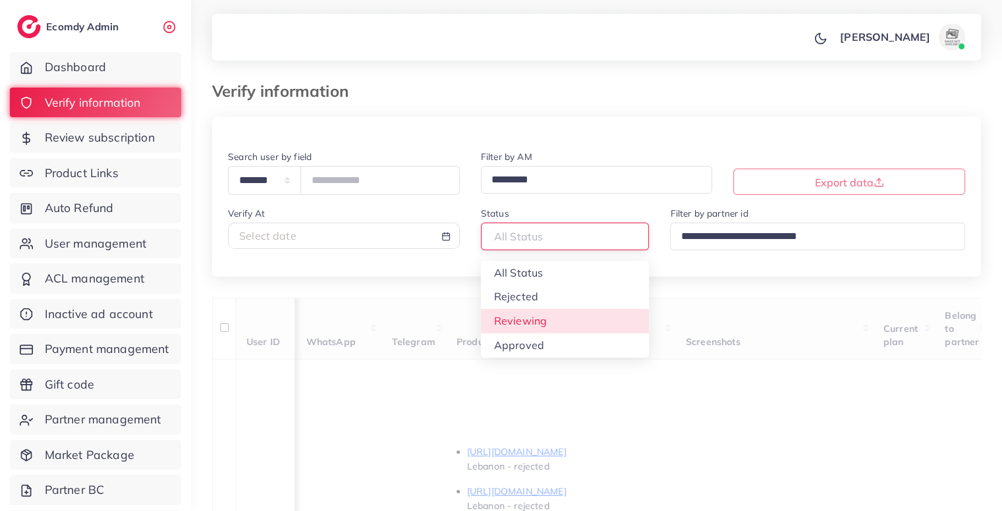
type input "*******"
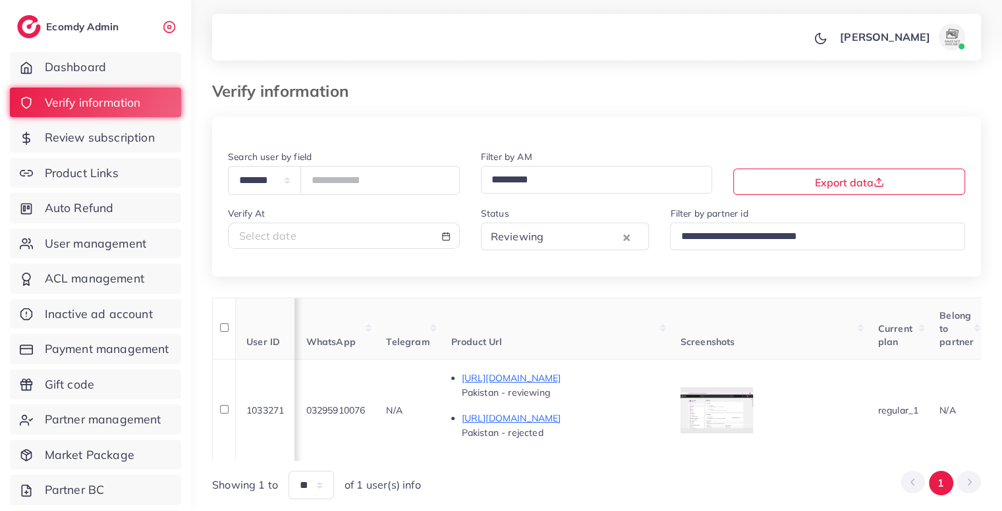
click at [333, 154] on div "**********" at bounding box center [344, 172] width 232 height 46
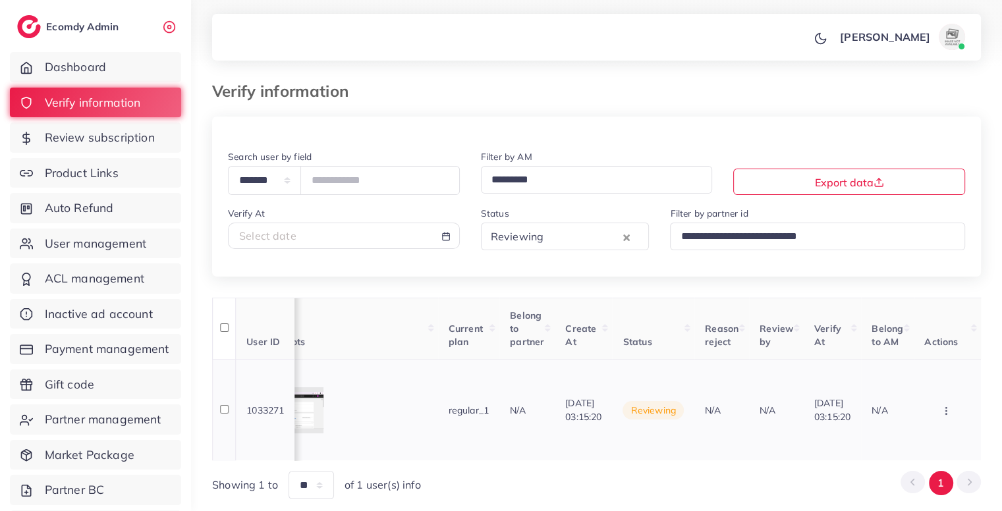
click at [949, 412] on icon "button" at bounding box center [946, 411] width 11 height 11
click at [922, 355] on link "Reject" at bounding box center [924, 349] width 104 height 29
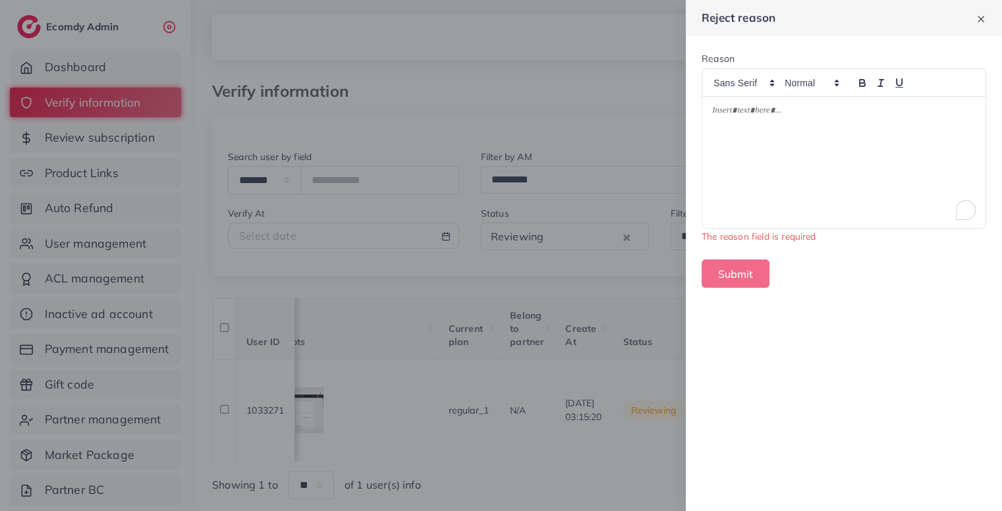
click at [837, 190] on div "To enrich screen reader interactions, please activate Accessibility in Grammarl…" at bounding box center [843, 162] width 283 height 131
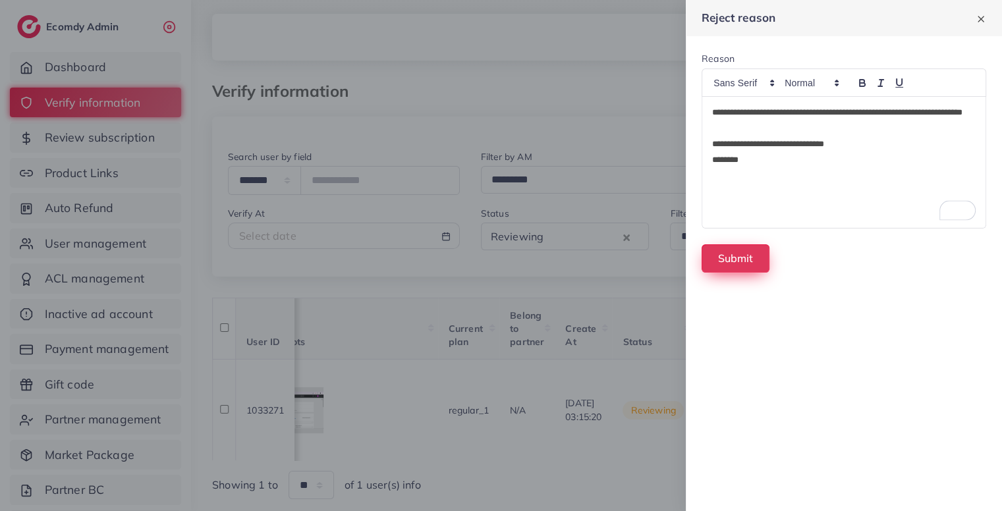
click at [742, 254] on button "Submit" at bounding box center [736, 258] width 68 height 28
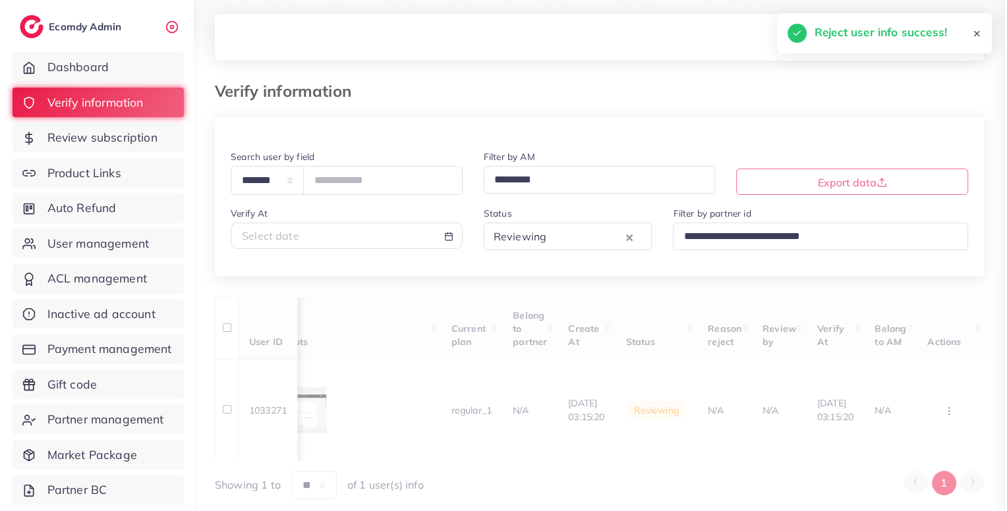
scroll to position [0, 252]
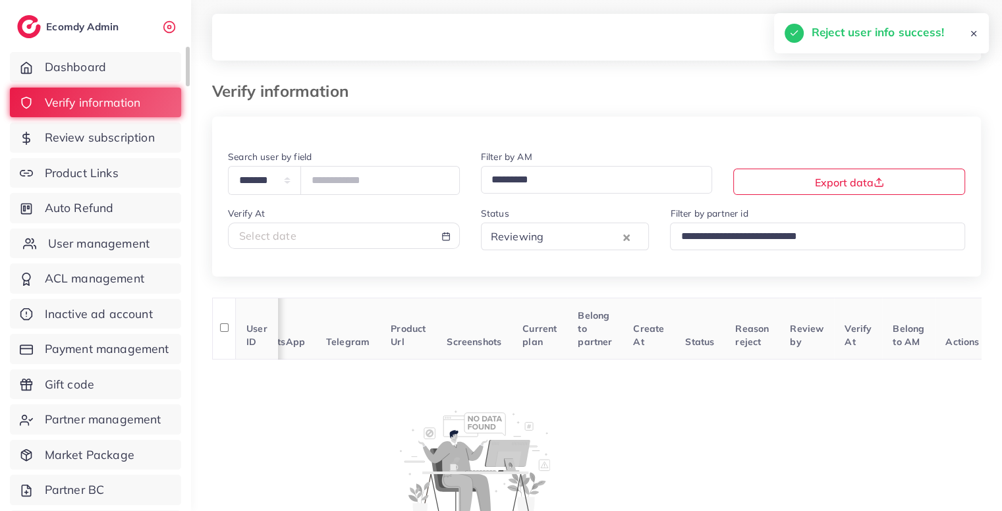
click at [101, 248] on span "User management" at bounding box center [98, 243] width 101 height 17
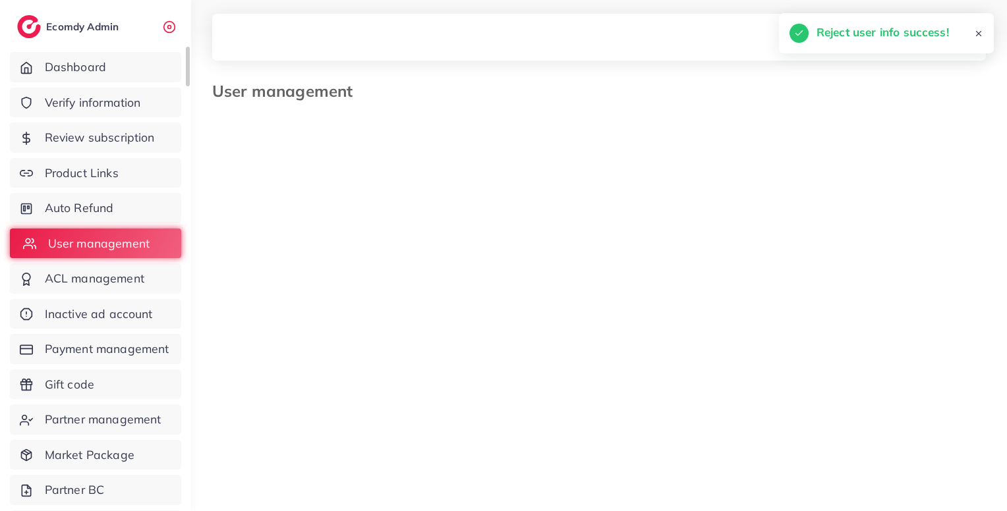
scroll to position [0, 242]
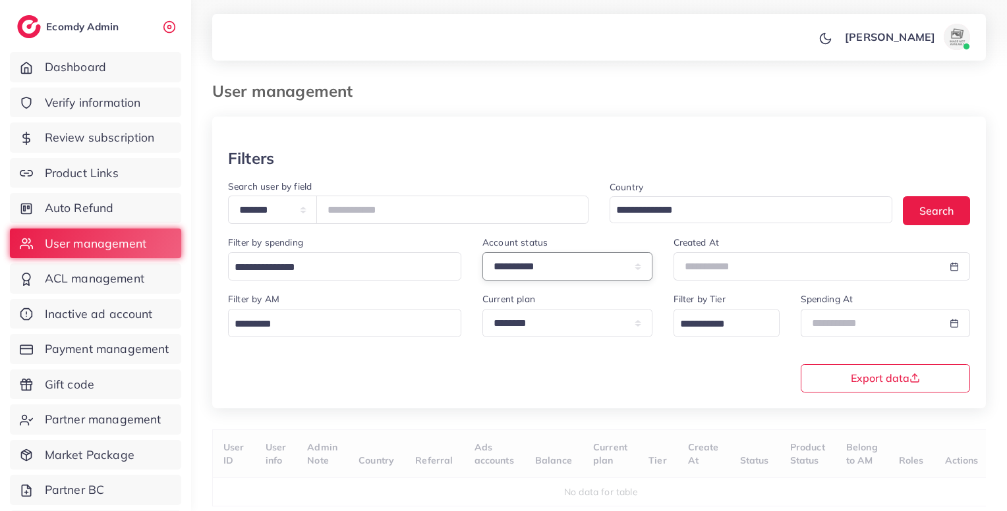
drag, startPoint x: 607, startPoint y: 269, endPoint x: 559, endPoint y: 343, distance: 88.6
click at [559, 343] on div "**********" at bounding box center [599, 279] width 774 height 260
select select "*******"
click at [482, 254] on select "**********" at bounding box center [567, 266] width 170 height 28
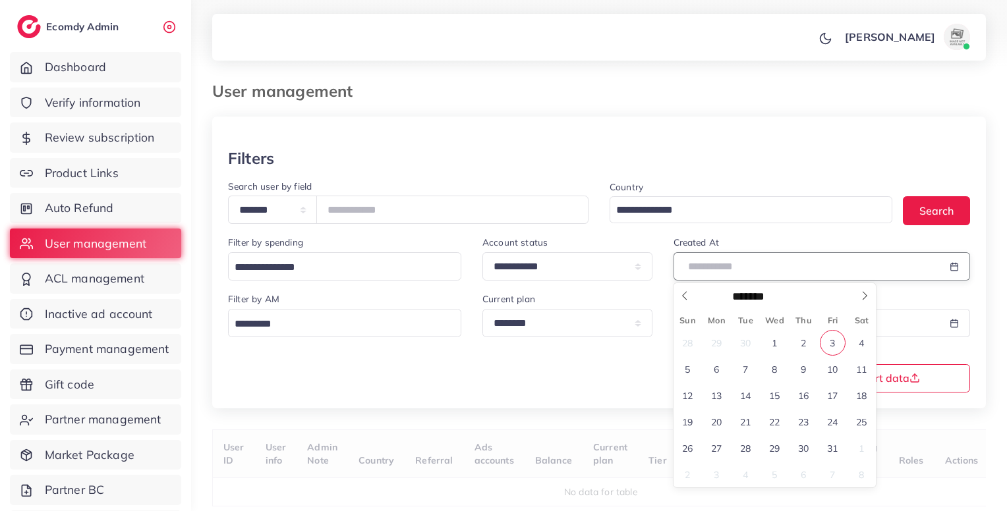
click at [696, 272] on input "text" at bounding box center [806, 266] width 267 height 28
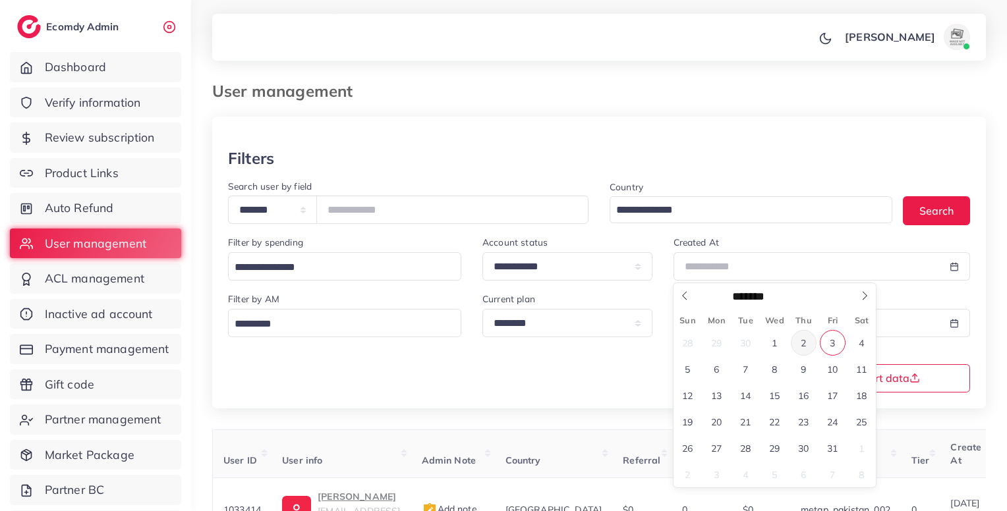
click at [803, 343] on span "2" at bounding box center [804, 343] width 26 height 26
type input "**********"
click at [803, 343] on span "2" at bounding box center [804, 343] width 26 height 26
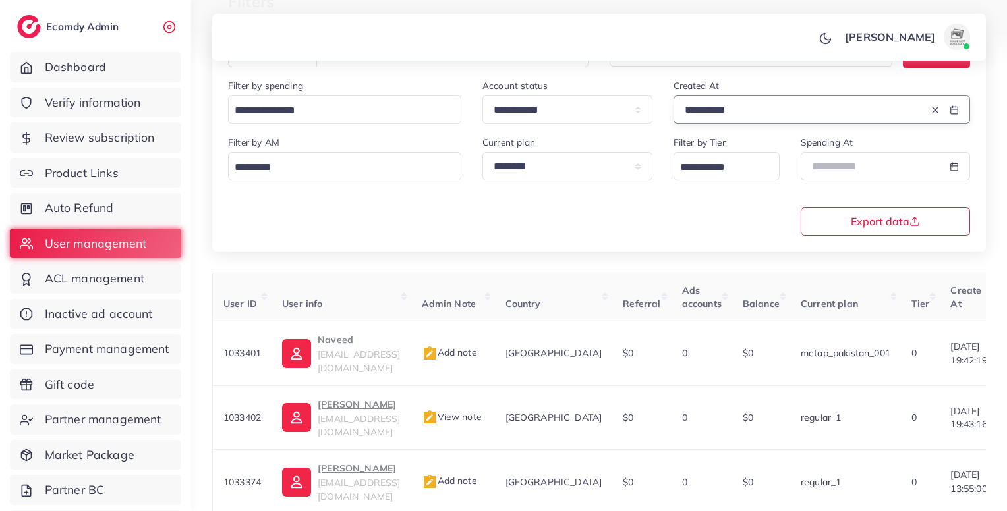
scroll to position [155, 0]
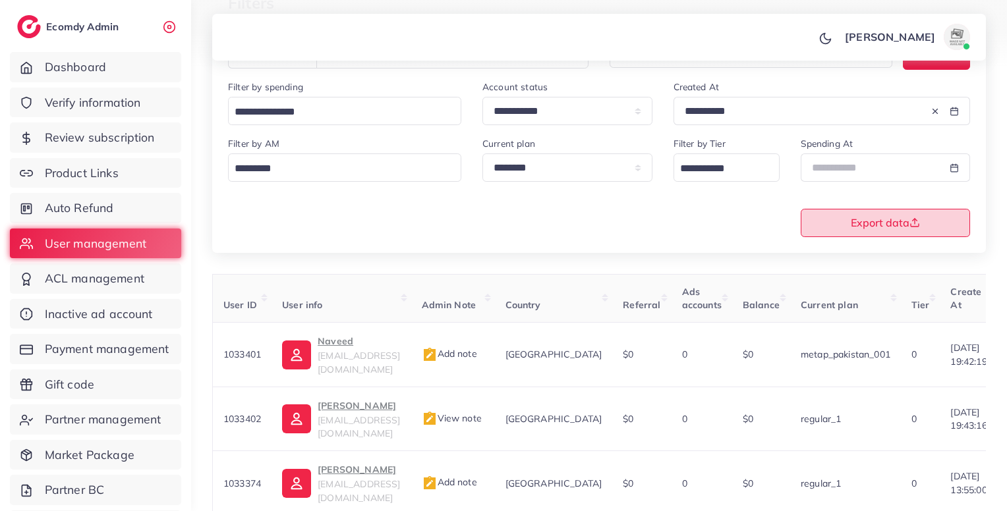
click at [932, 216] on button "Export data" at bounding box center [886, 223] width 170 height 28
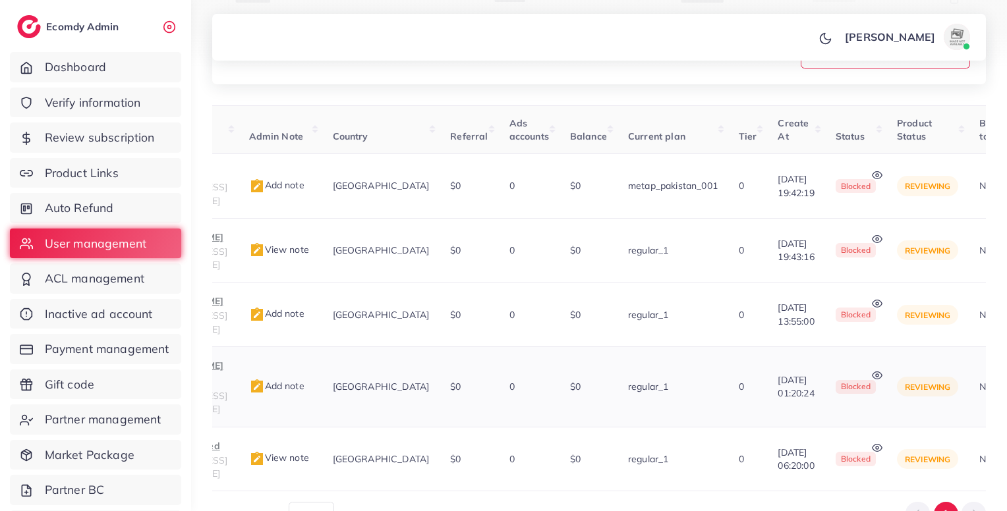
scroll to position [0, 197]
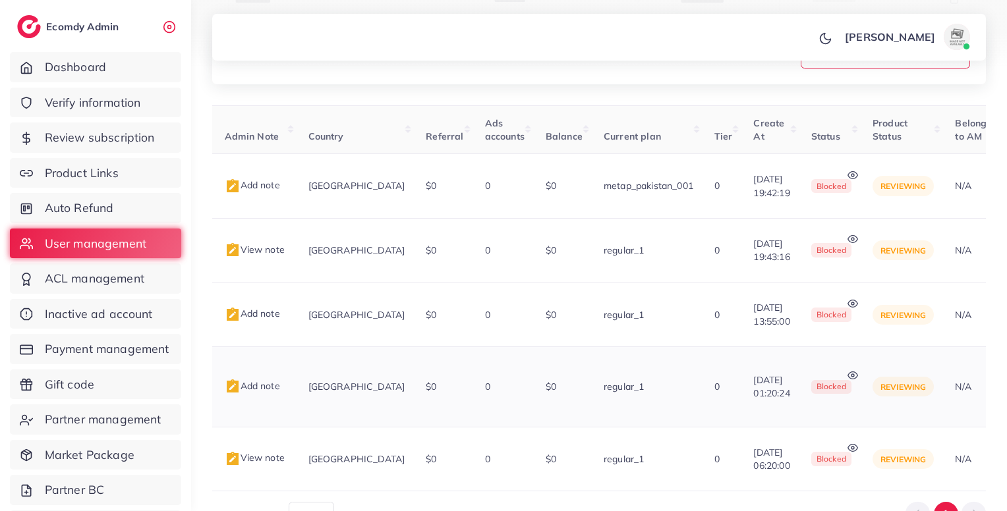
click at [858, 370] on icon at bounding box center [852, 375] width 11 height 11
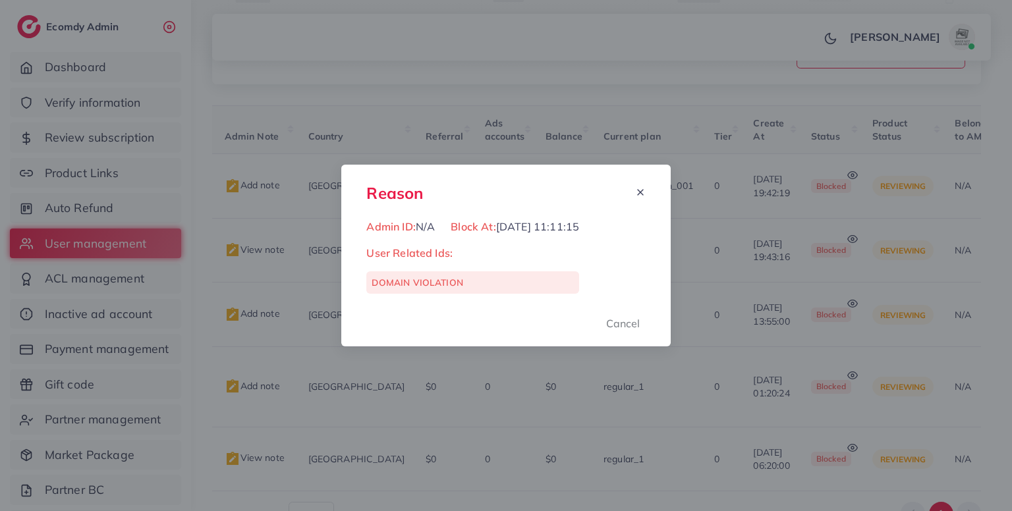
click at [755, 338] on div "Reason Admin ID: N/A Block At: 02/10/2025, 11:11:15 User Related Ids: DOMAIN VI…" at bounding box center [506, 255] width 1012 height 511
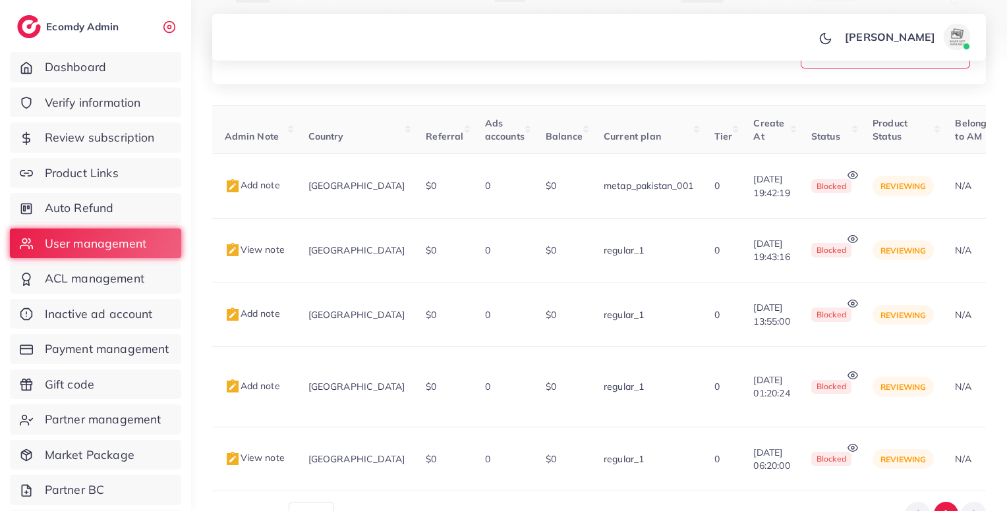
scroll to position [0, 0]
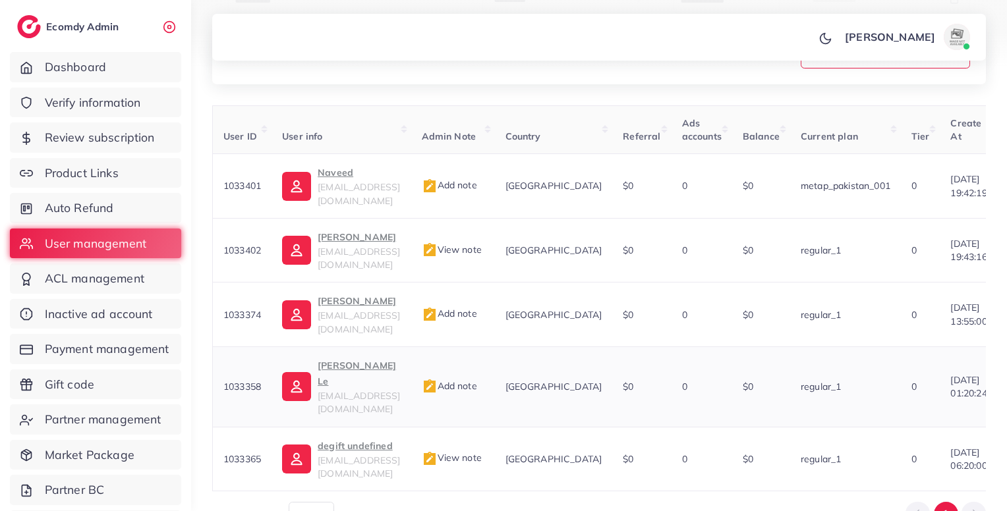
click at [325, 390] on span "quincy.le@atlasusa.com" at bounding box center [359, 402] width 82 height 25
click at [240, 381] on span "1033358" at bounding box center [242, 387] width 38 height 12
copy span "1033358"
click at [358, 390] on span "quincy.le@atlasusa.com" at bounding box center [359, 402] width 82 height 25
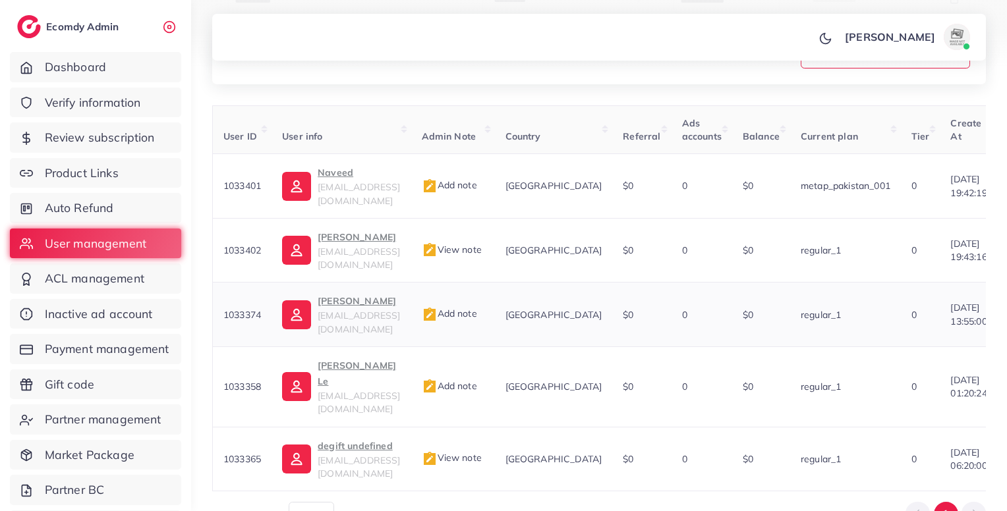
click at [345, 293] on p "[PERSON_NAME]" at bounding box center [359, 301] width 82 height 16
click at [477, 308] on span "Add note" at bounding box center [449, 314] width 55 height 12
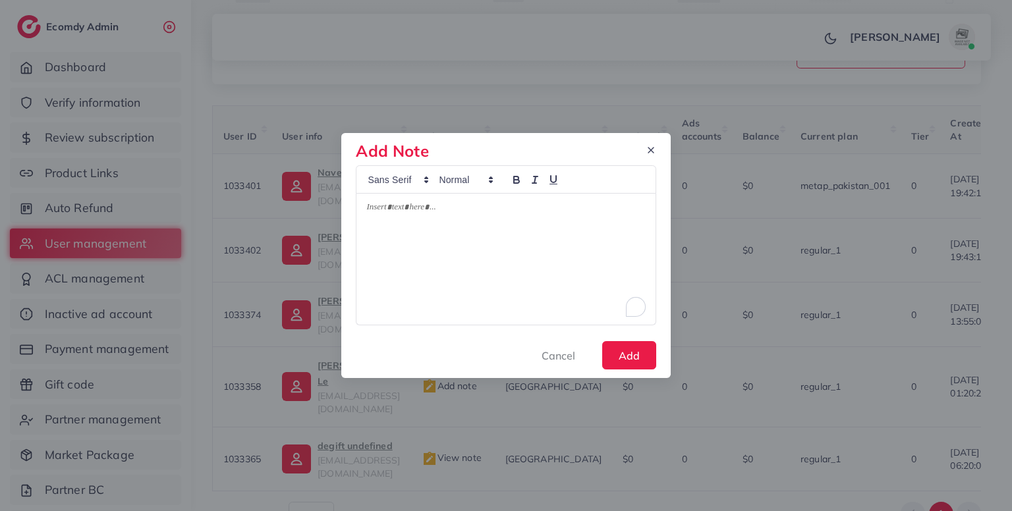
click at [506, 221] on div "To enrich screen reader interactions, please activate Accessibility in Grammarl…" at bounding box center [505, 259] width 298 height 131
click at [614, 356] on button "Add" at bounding box center [629, 355] width 54 height 28
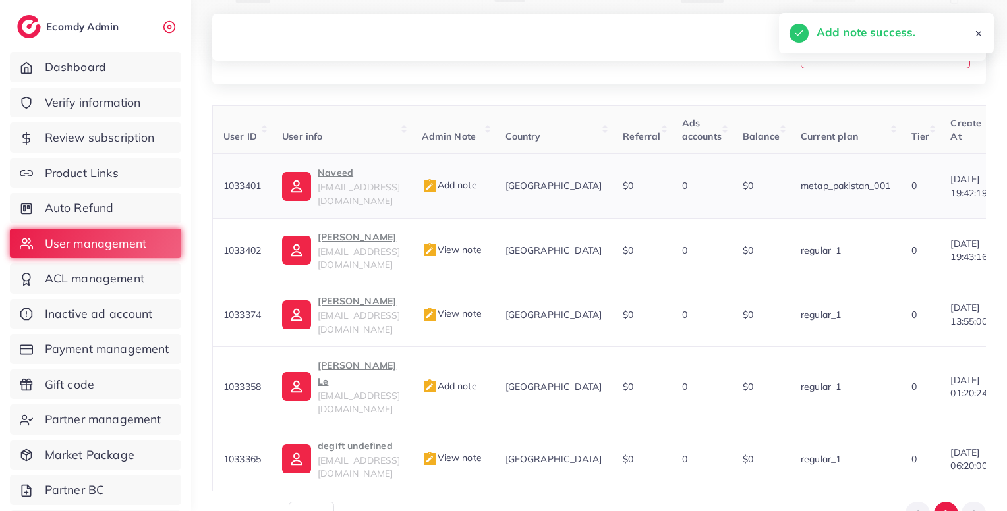
click at [484, 179] on div "Add note" at bounding box center [453, 187] width 63 height 16
click at [477, 182] on span "Add note" at bounding box center [449, 185] width 55 height 12
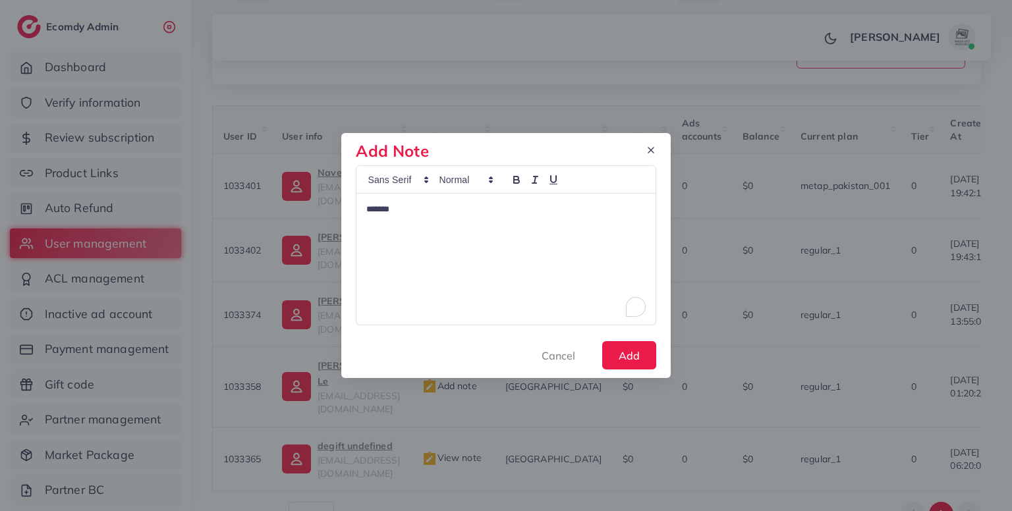
click at [532, 211] on p "*******" at bounding box center [505, 210] width 279 height 16
click at [629, 364] on button "Add" at bounding box center [629, 355] width 54 height 28
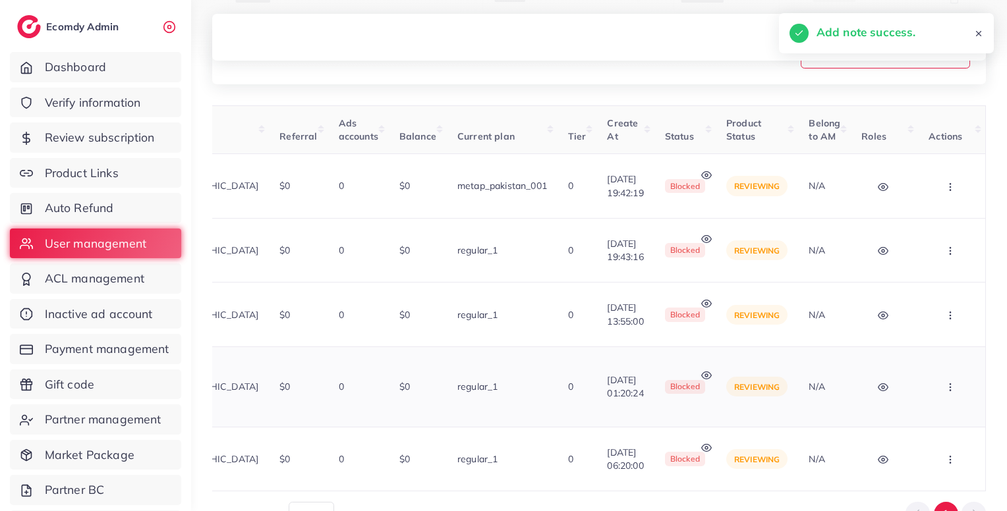
scroll to position [0, 366]
click at [950, 372] on button "button" at bounding box center [951, 387] width 46 height 30
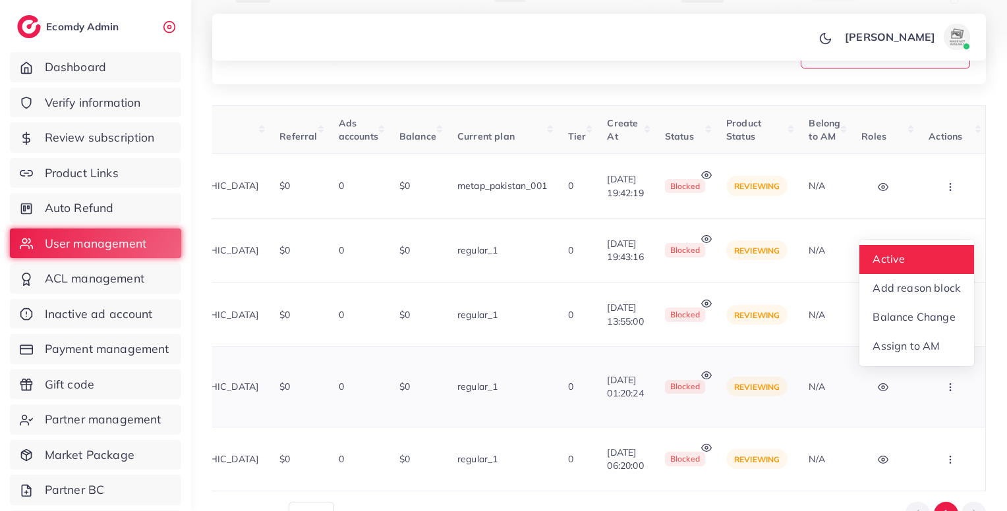
click at [905, 252] on span "Active" at bounding box center [889, 258] width 32 height 13
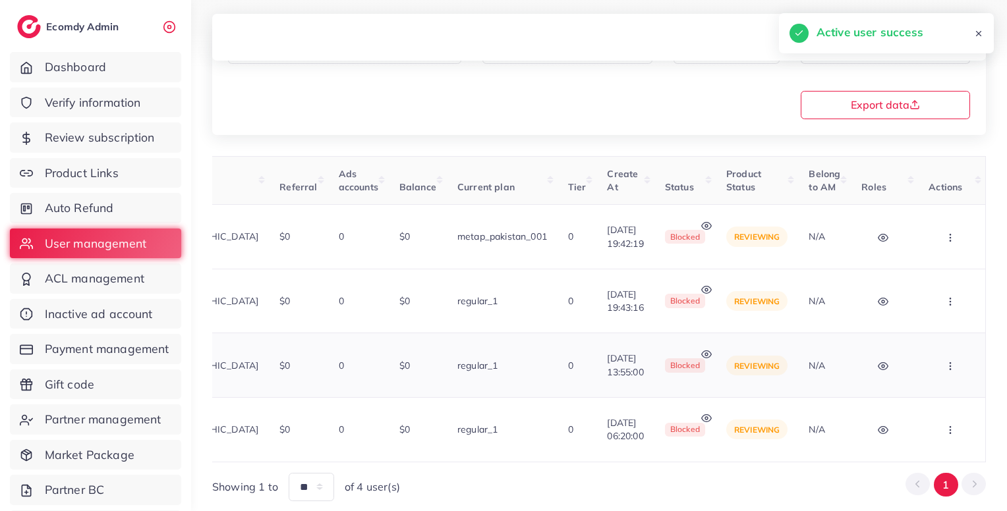
scroll to position [0, 0]
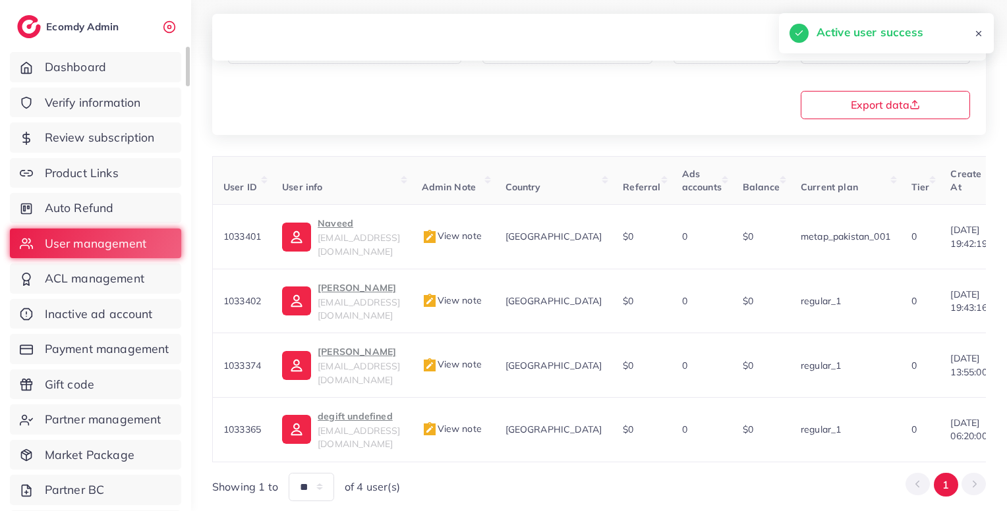
click at [104, 121] on ul "Dashboard Verify information Review subscription Product Links Auto Refund User…" at bounding box center [95, 318] width 191 height 542
click at [143, 98] on span "Verify information" at bounding box center [96, 102] width 96 height 17
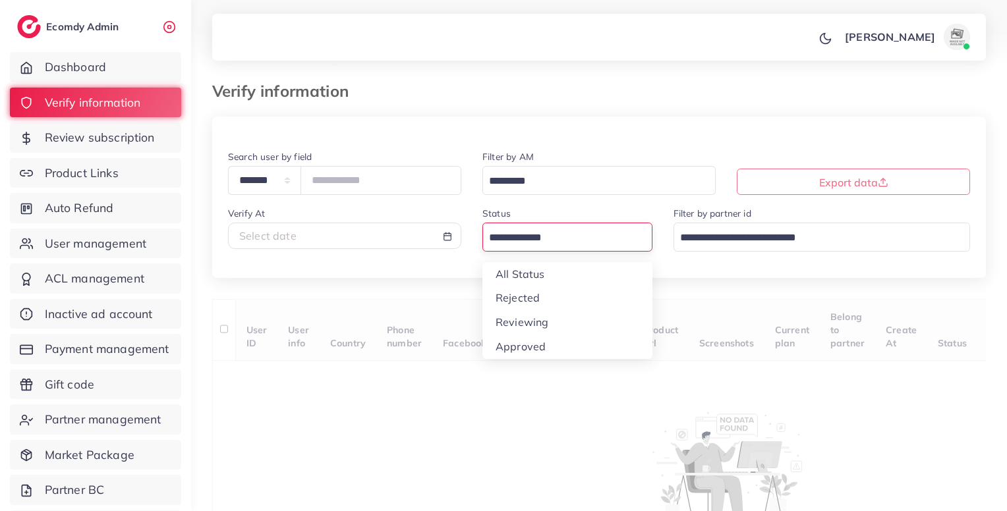
click at [541, 241] on input "Search for option" at bounding box center [559, 238] width 151 height 20
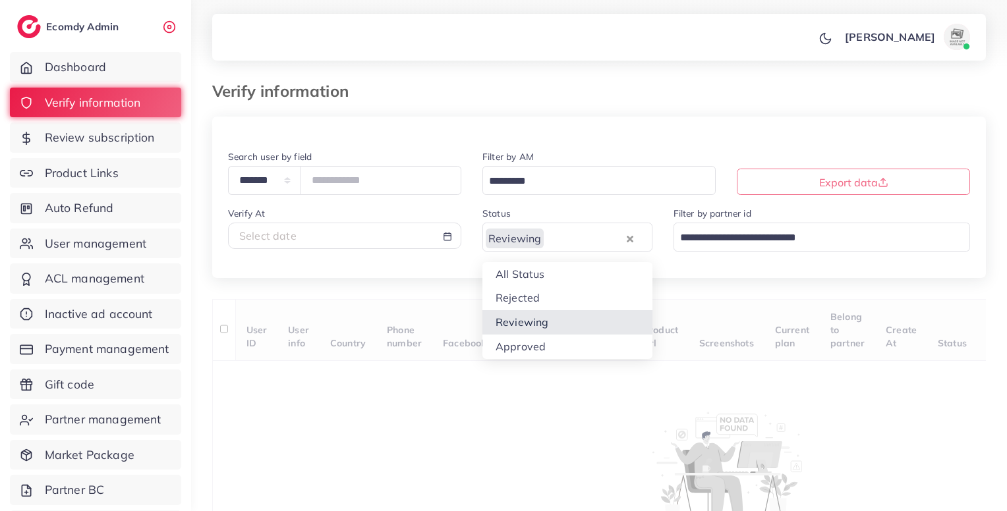
click at [524, 316] on div "**********" at bounding box center [599, 343] width 774 height 452
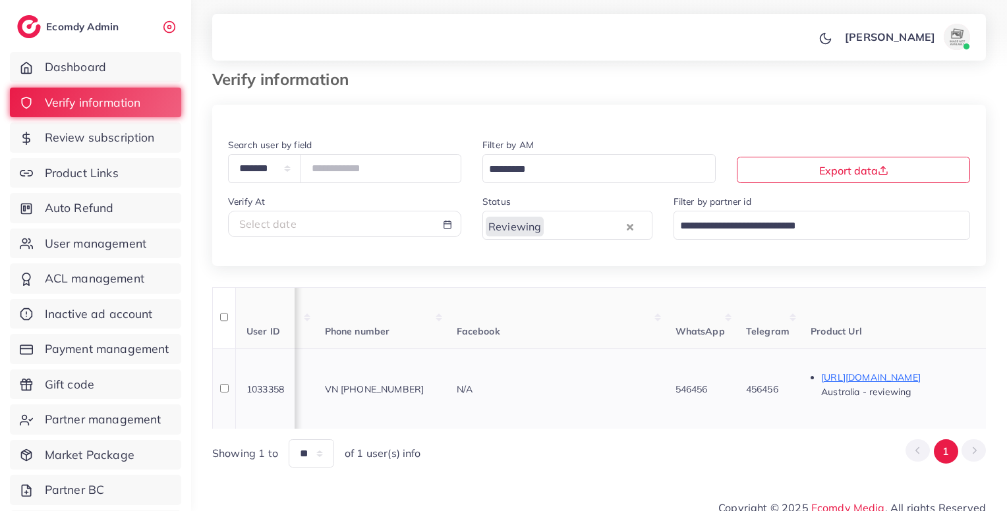
scroll to position [0, 258]
click at [776, 383] on span "456456" at bounding box center [759, 389] width 32 height 12
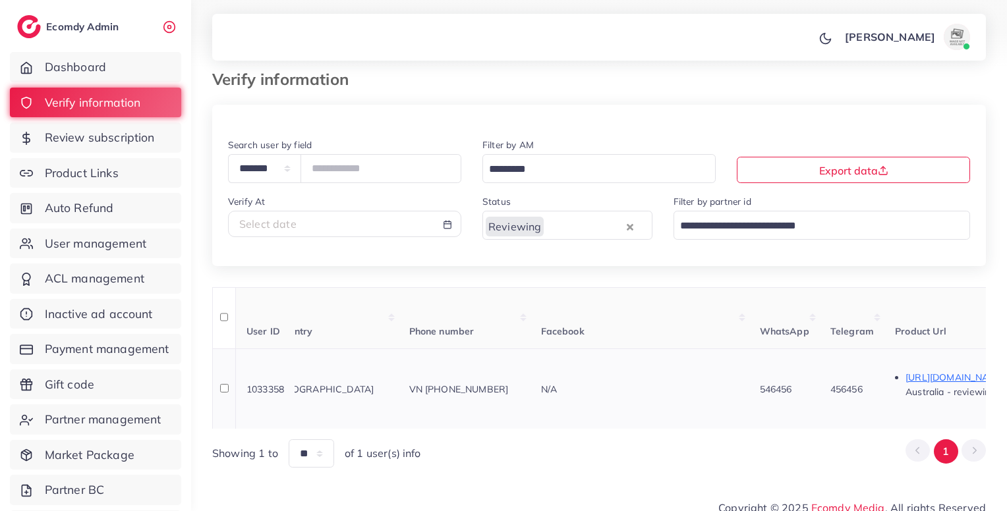
scroll to position [0, 0]
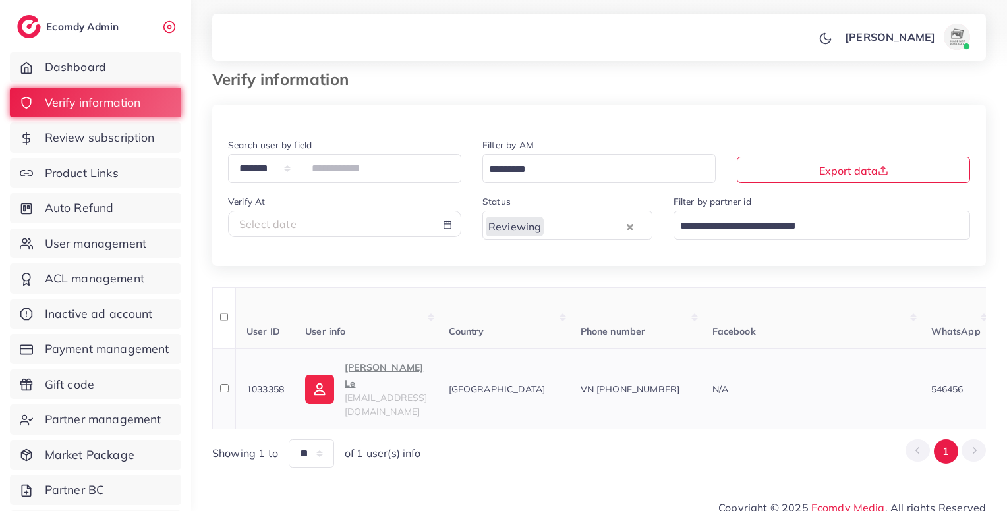
click at [652, 384] on span "VN +849874564556454" at bounding box center [629, 389] width 99 height 12
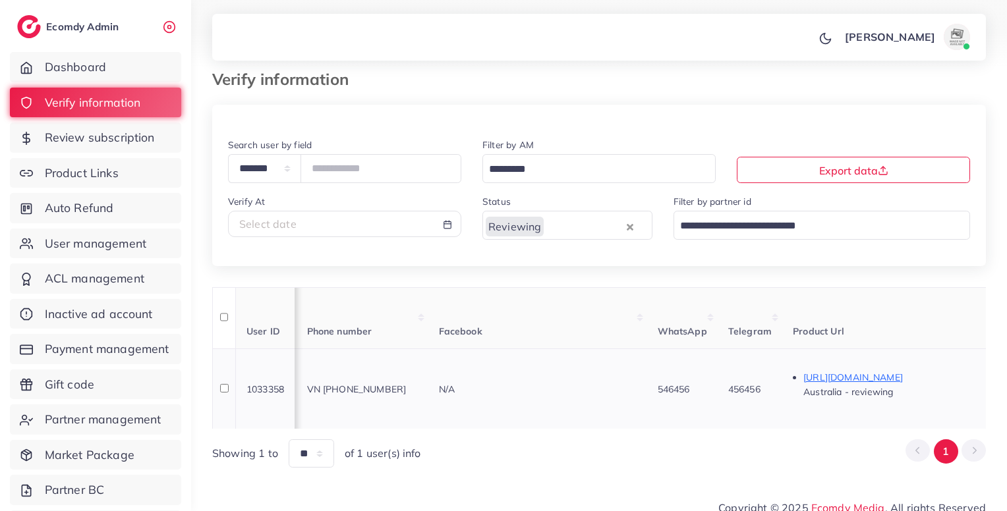
scroll to position [0, 265]
copy span "849874564556454"
click at [272, 387] on td "1033358" at bounding box center [264, 389] width 59 height 80
copy span "1033358"
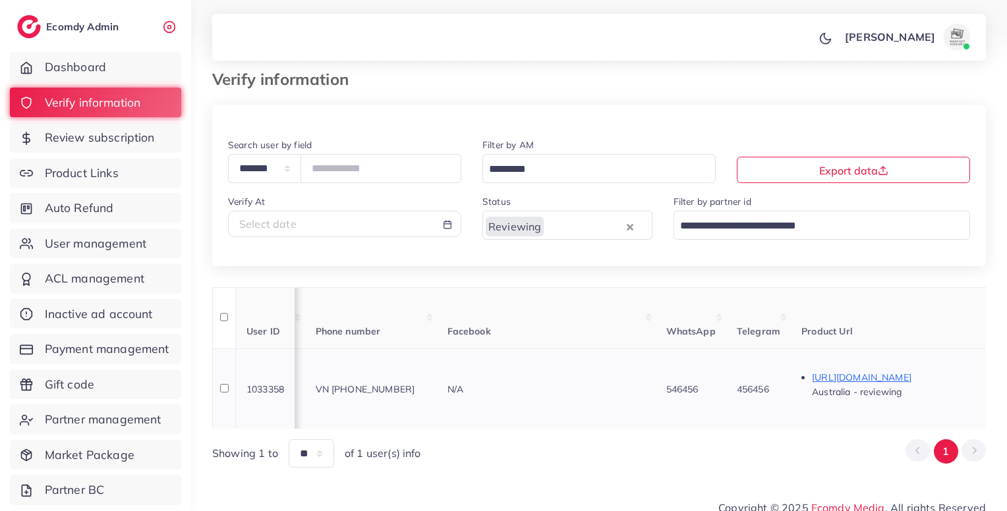
scroll to position [0, 0]
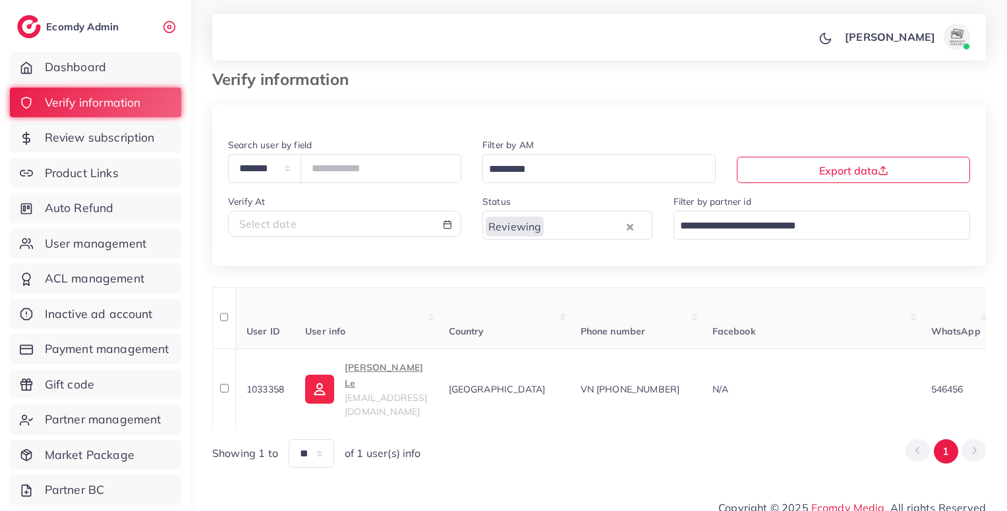
copy span "1033358"
drag, startPoint x: 458, startPoint y: 389, endPoint x: 347, endPoint y: 394, distance: 111.5
click at [347, 394] on td "Quy Le quincy.le@atlasusa.com" at bounding box center [366, 389] width 143 height 80
copy span "quincy.le@atlasusa.com"
click at [130, 136] on span "Review subscription" at bounding box center [103, 137] width 110 height 17
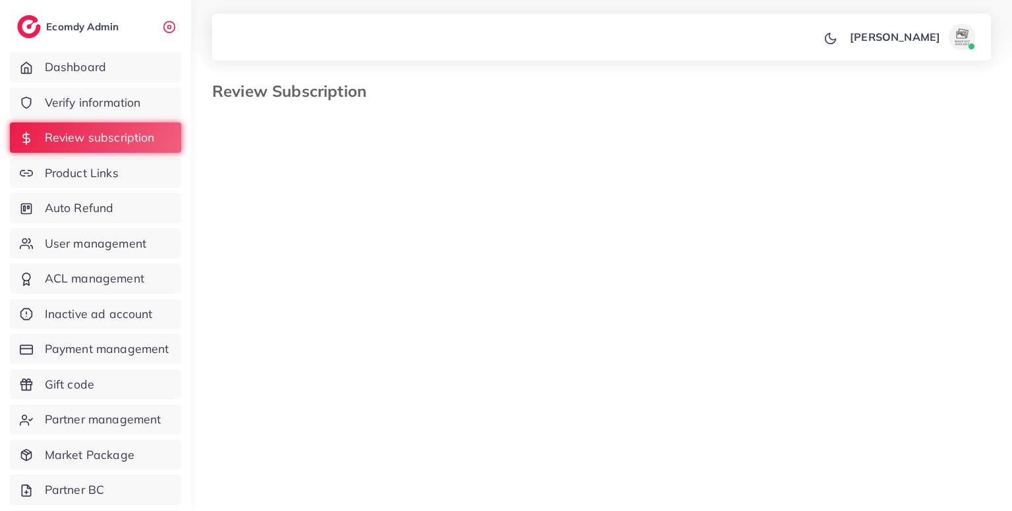
select select "*******"
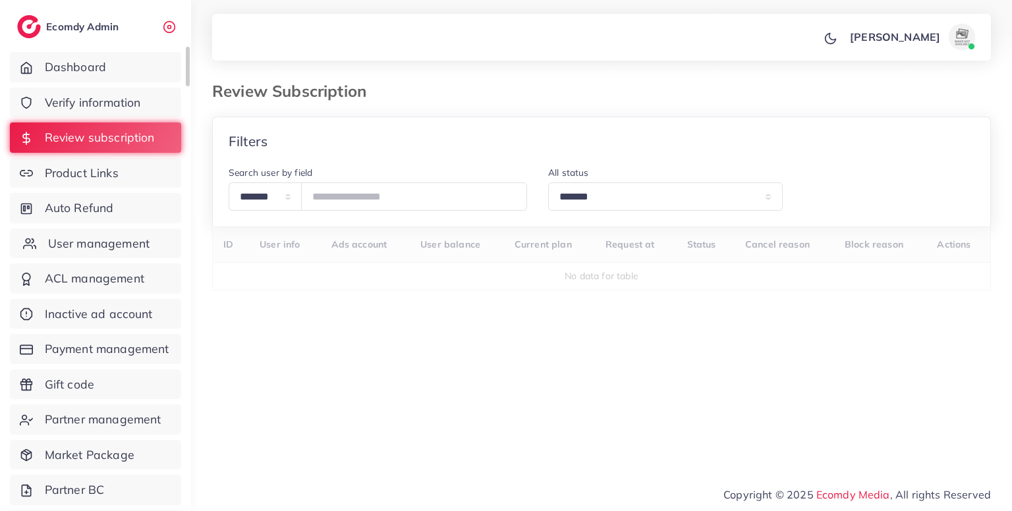
click at [150, 240] on link "User management" at bounding box center [95, 244] width 171 height 30
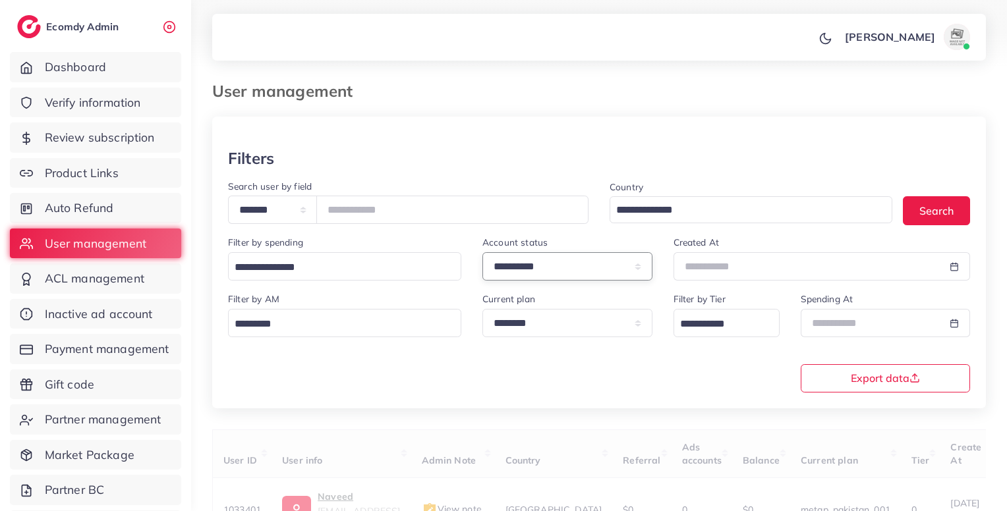
click at [567, 269] on select "**********" at bounding box center [567, 266] width 170 height 28
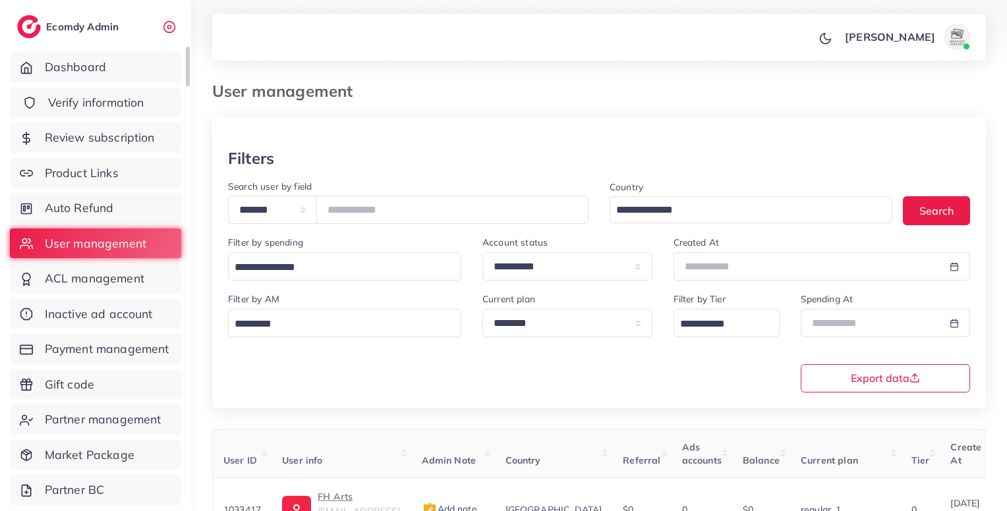
click at [116, 96] on span "Verify information" at bounding box center [96, 102] width 96 height 17
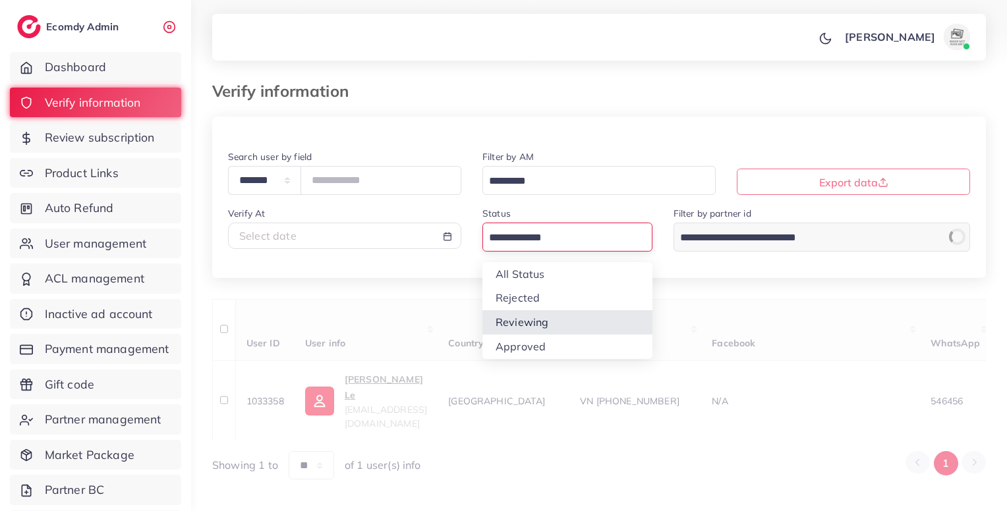
drag, startPoint x: 575, startPoint y: 240, endPoint x: 546, endPoint y: 320, distance: 84.8
click at [546, 251] on div "Loading... All Status Rejected Reviewing Approved" at bounding box center [567, 237] width 170 height 28
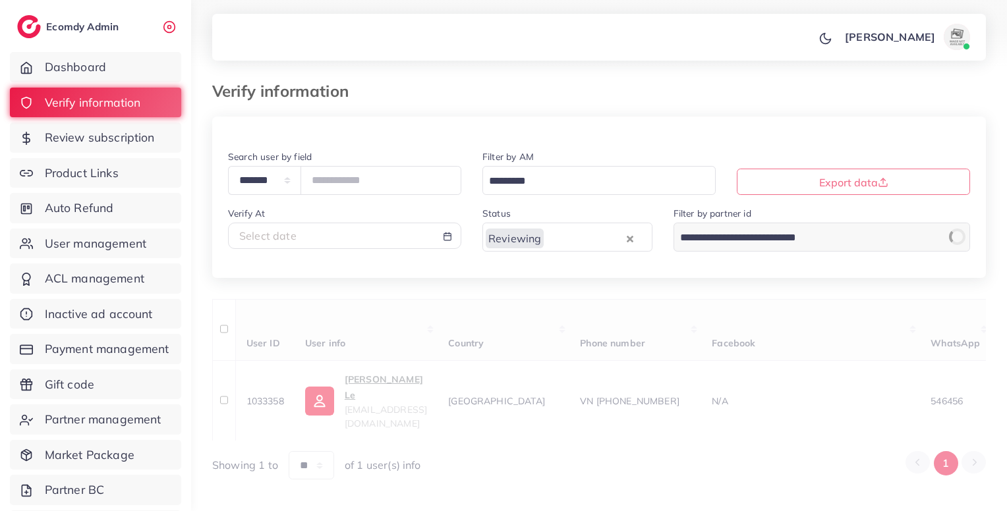
click at [546, 320] on div "**********" at bounding box center [599, 299] width 774 height 364
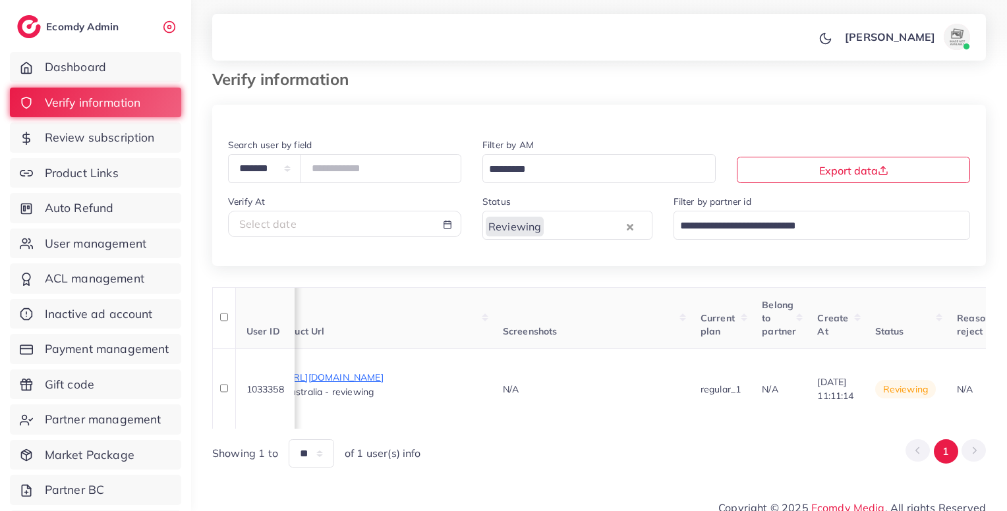
scroll to position [0, 793]
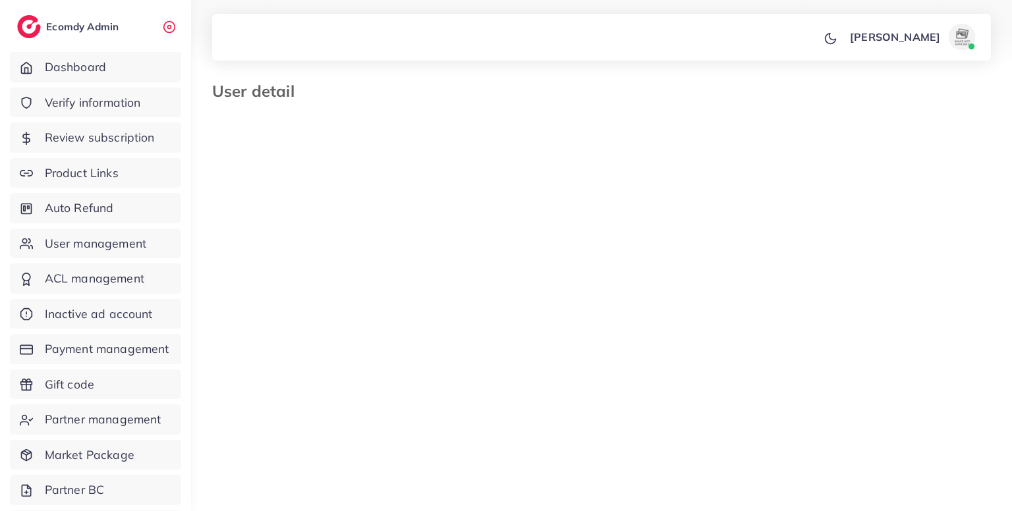
select select "********"
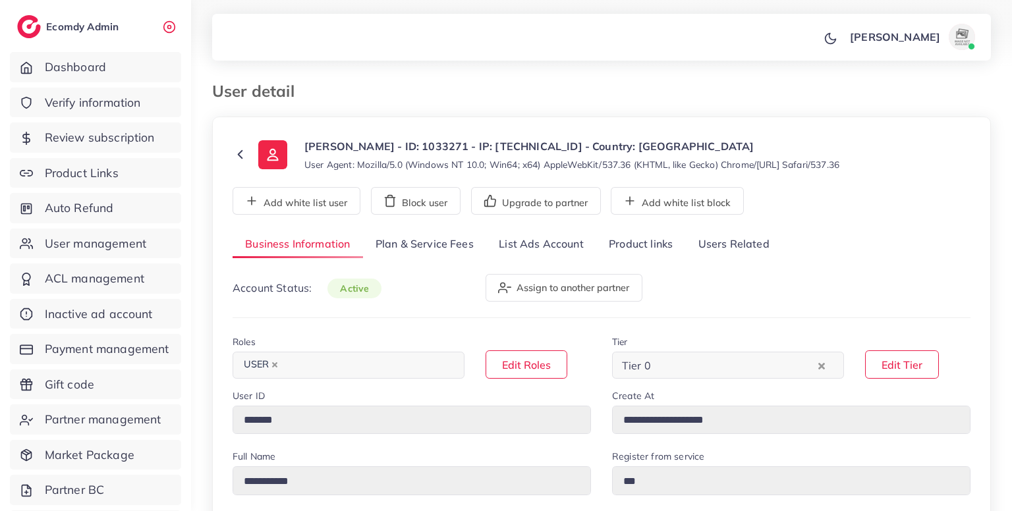
click at [650, 238] on link "Product links" at bounding box center [640, 245] width 89 height 28
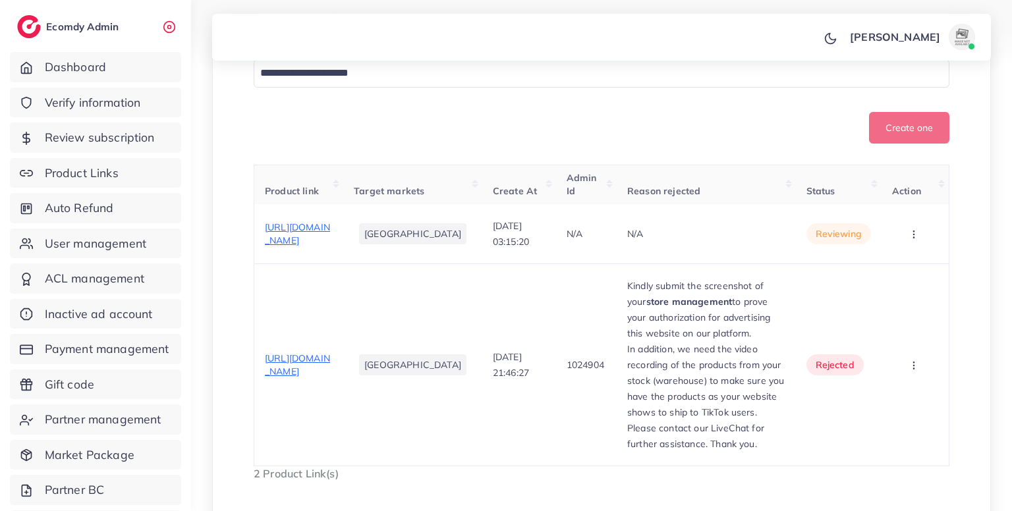
scroll to position [474, 0]
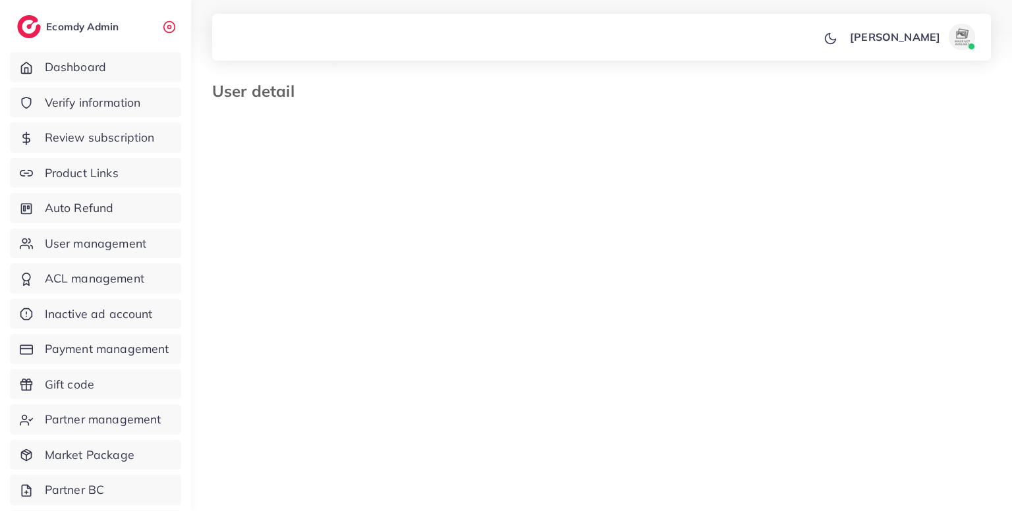
select select "*******"
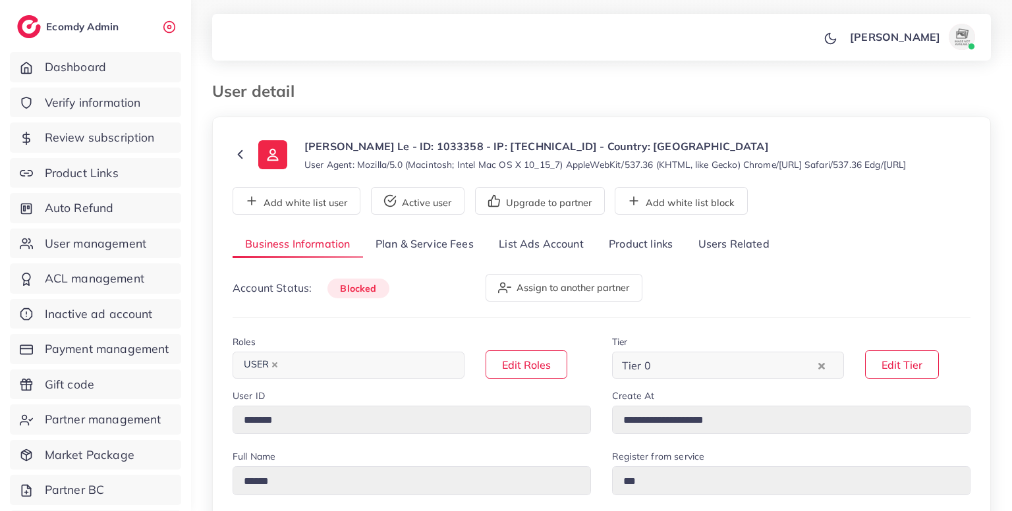
click at [749, 247] on link "Users Related" at bounding box center [733, 245] width 96 height 28
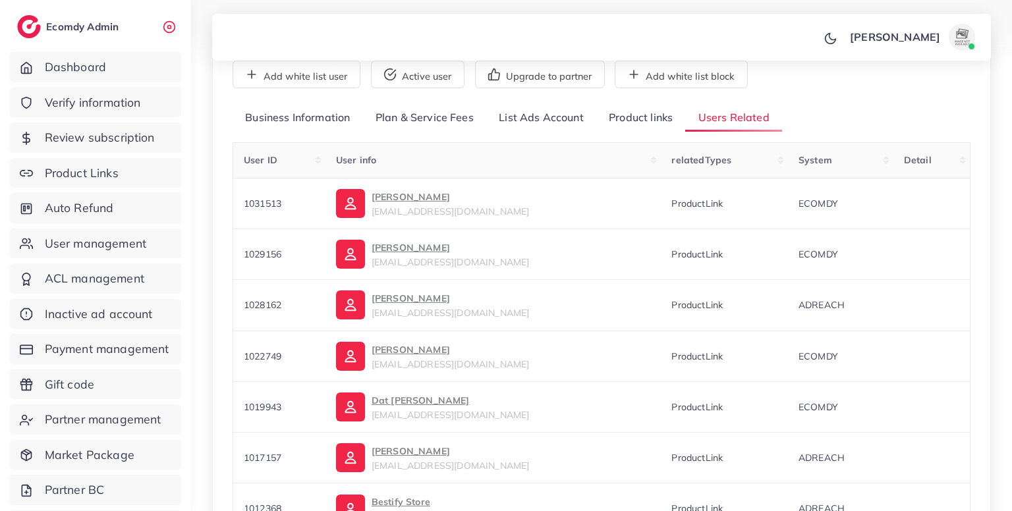
scroll to position [126, 0]
click at [644, 107] on link "Product links" at bounding box center [640, 119] width 89 height 28
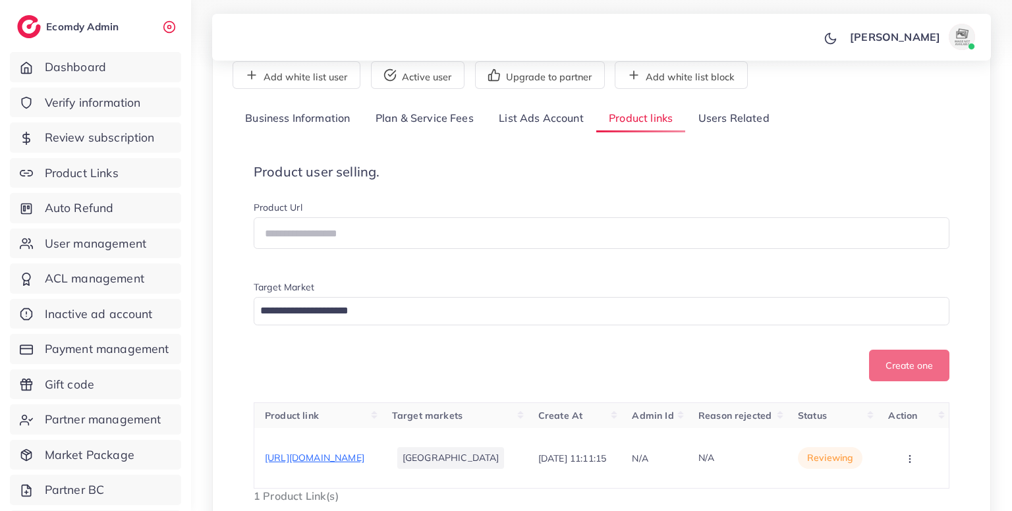
scroll to position [251, 0]
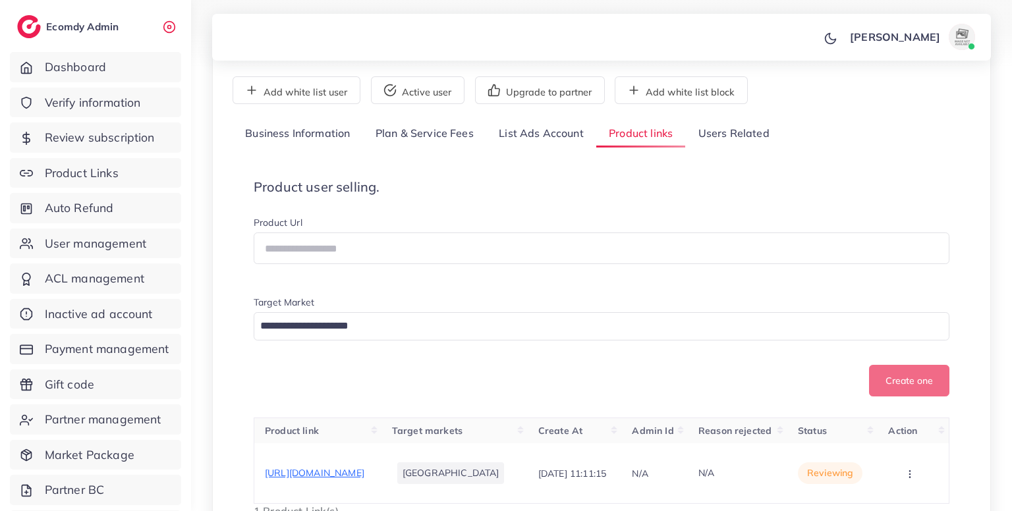
scroll to position [106, 0]
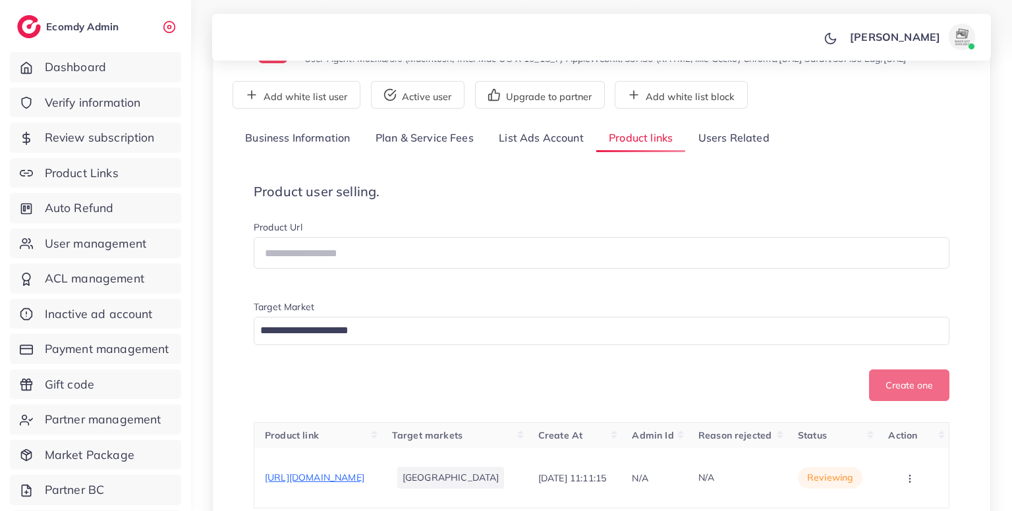
click at [741, 138] on link "Users Related" at bounding box center [733, 139] width 96 height 28
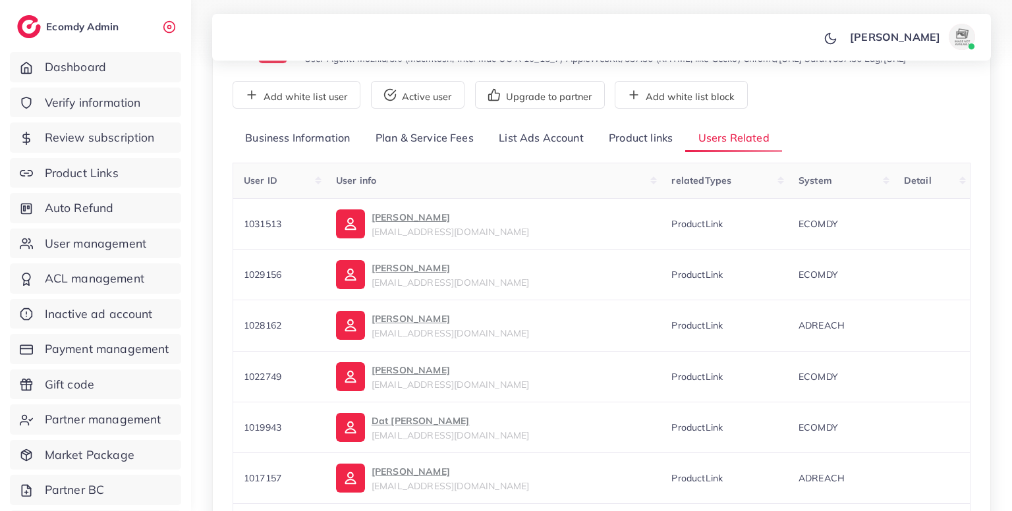
click at [640, 140] on link "Product links" at bounding box center [640, 139] width 89 height 28
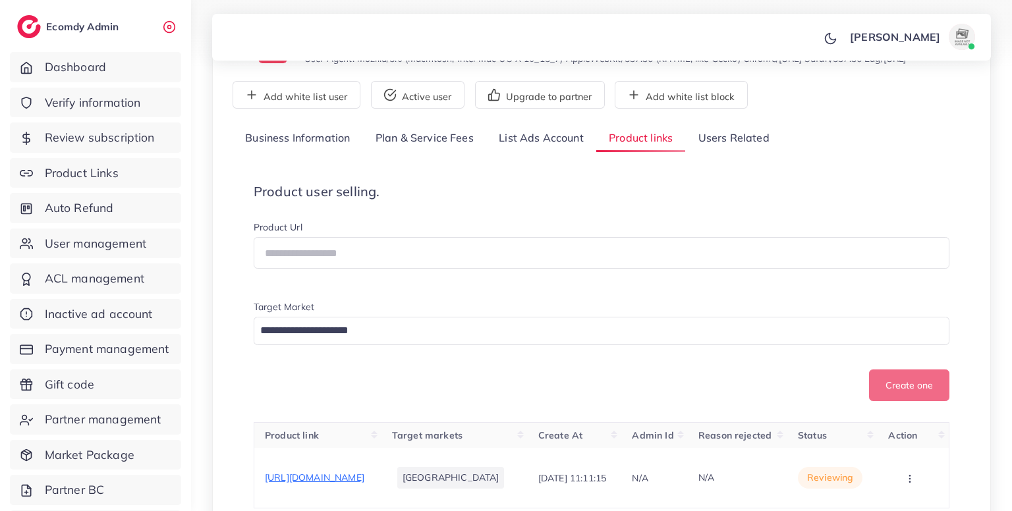
click at [759, 146] on link "Users Related" at bounding box center [733, 139] width 96 height 28
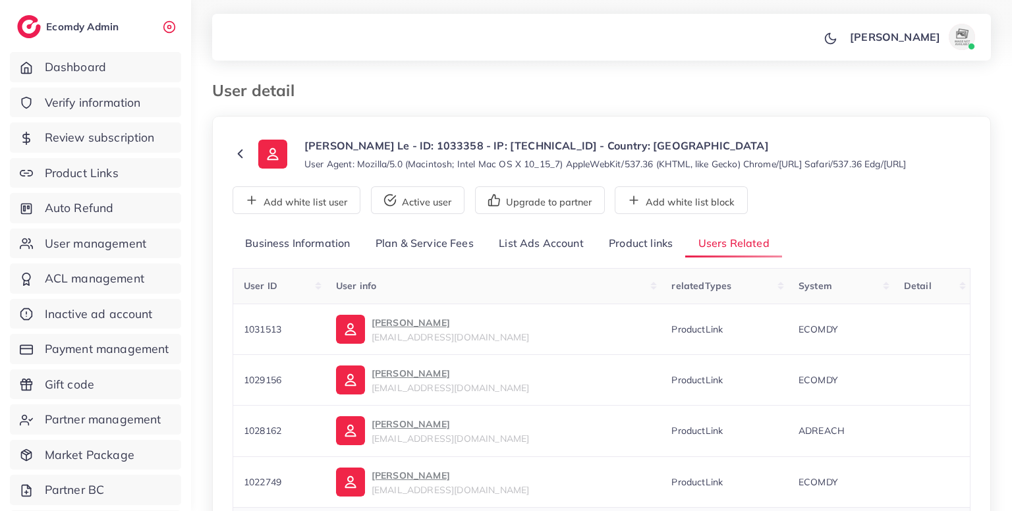
scroll to position [0, 0]
click at [650, 233] on link "Product links" at bounding box center [640, 245] width 89 height 28
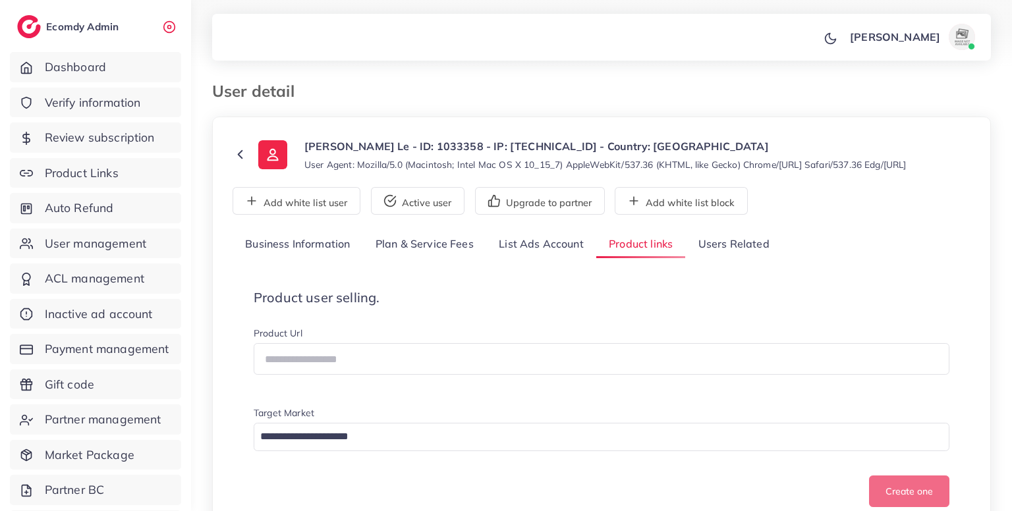
scroll to position [251, 0]
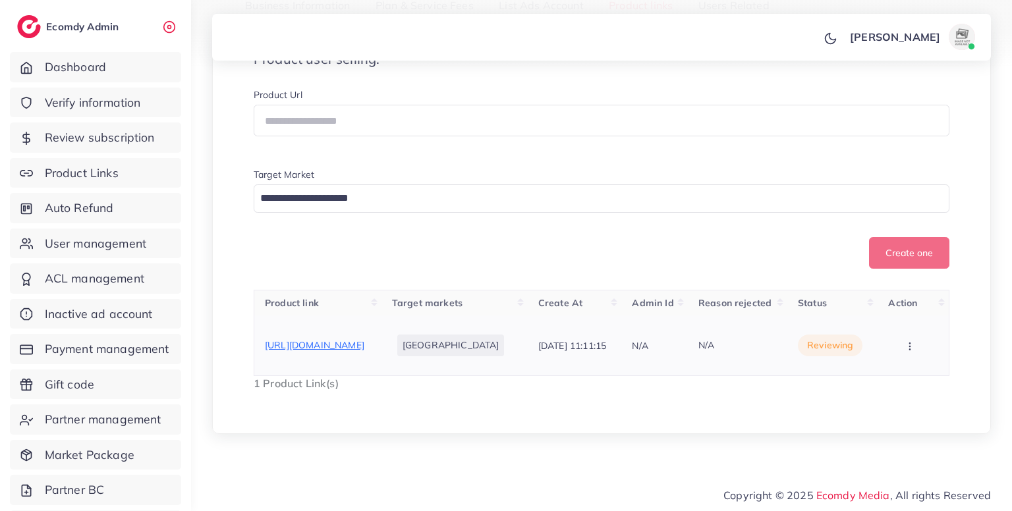
click at [304, 351] on span "[URL][DOMAIN_NAME]" at bounding box center [314, 345] width 99 height 12
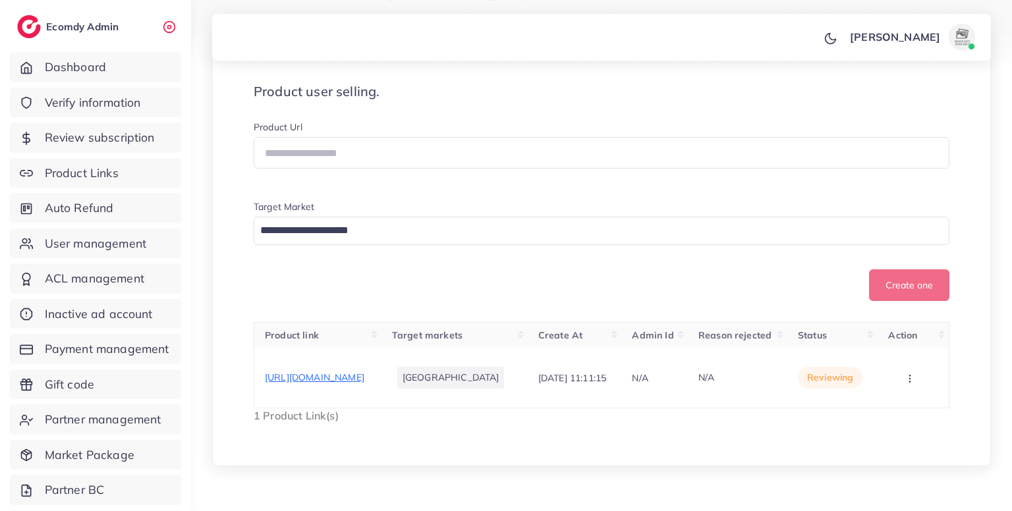
scroll to position [0, 0]
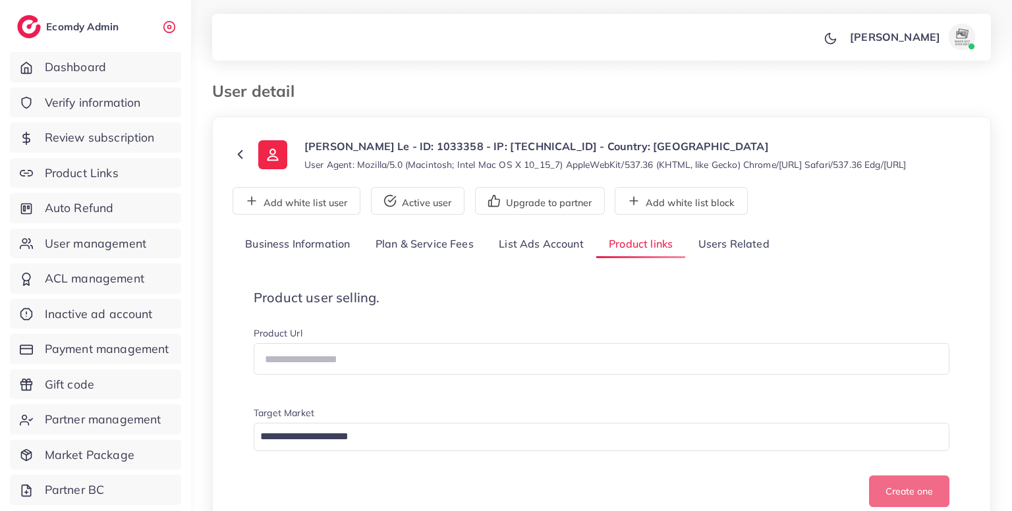
click at [393, 147] on p "Quy Le - ID: 1033358 - IP: 2402:800:6370:6f1c:c0ba:947b:a3ff:56c4 - Country: Vi…" at bounding box center [605, 146] width 602 height 16
copy p "1033358"
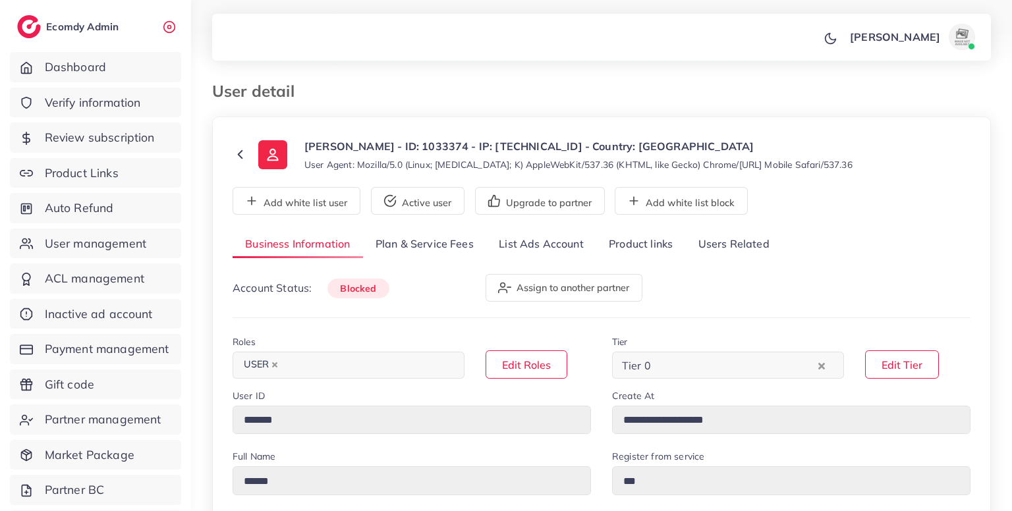
click at [648, 238] on link "Product links" at bounding box center [640, 245] width 89 height 28
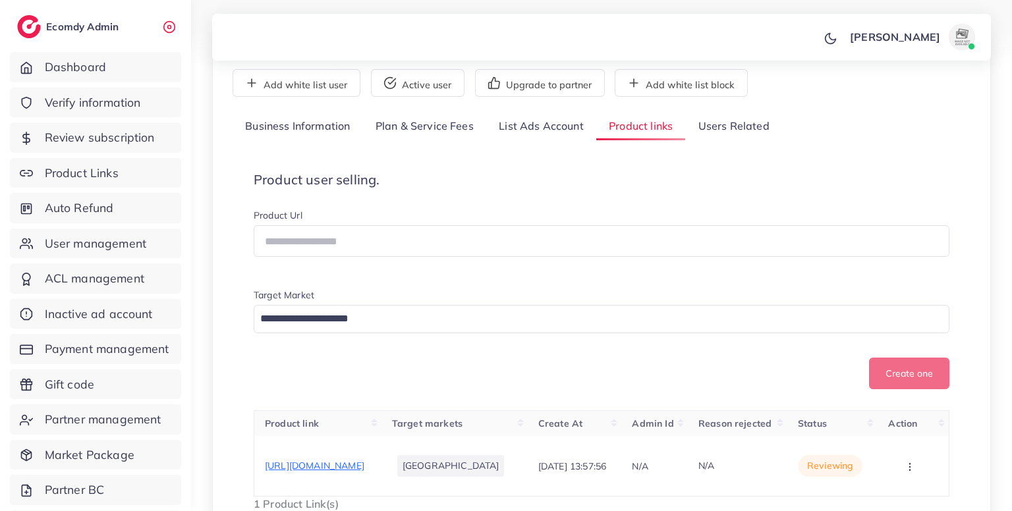
scroll to position [109, 0]
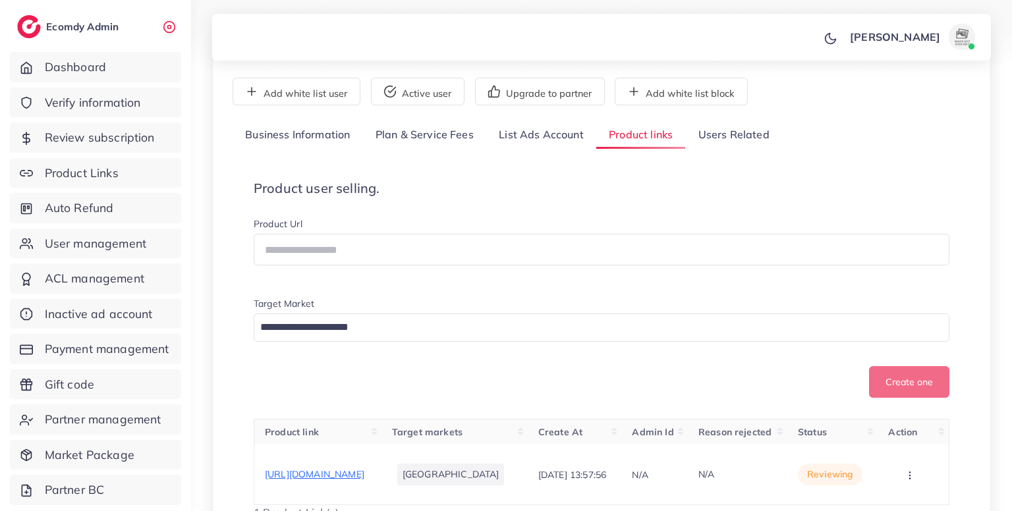
click at [747, 127] on link "Users Related" at bounding box center [733, 135] width 96 height 28
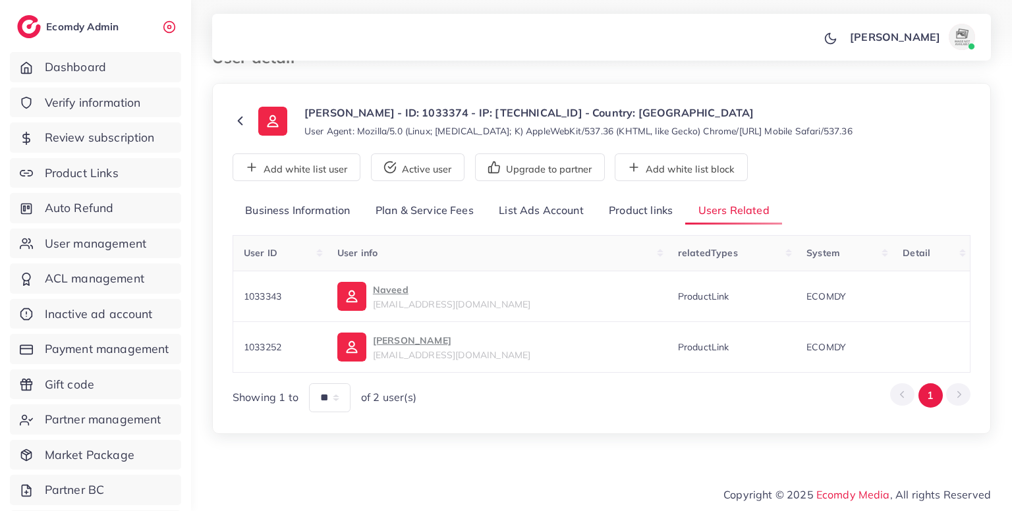
scroll to position [32, 0]
click at [251, 359] on td "1033252" at bounding box center [280, 348] width 94 height 51
copy span "1033252"
click at [261, 296] on span "1033343" at bounding box center [263, 298] width 38 height 12
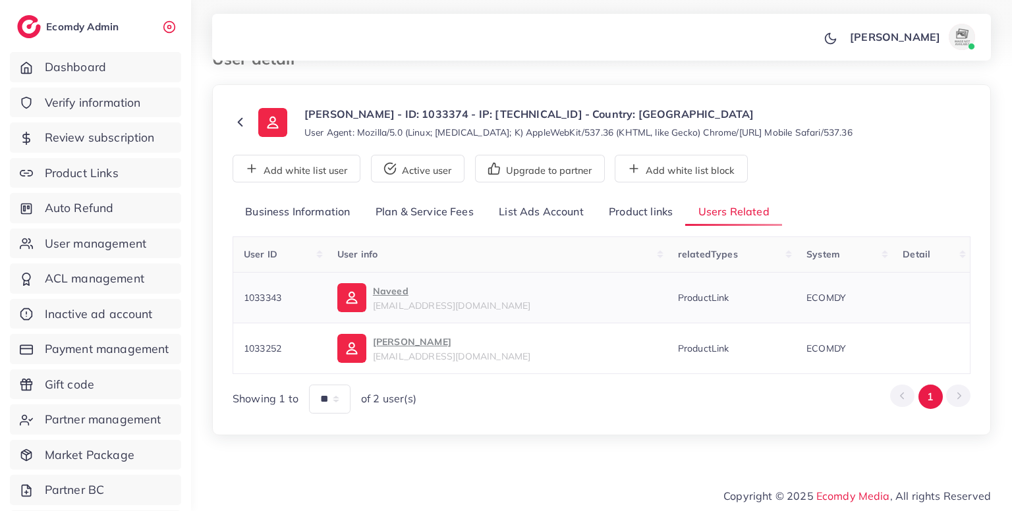
copy span "1033343"
click at [261, 296] on span "1033343" at bounding box center [263, 298] width 38 height 12
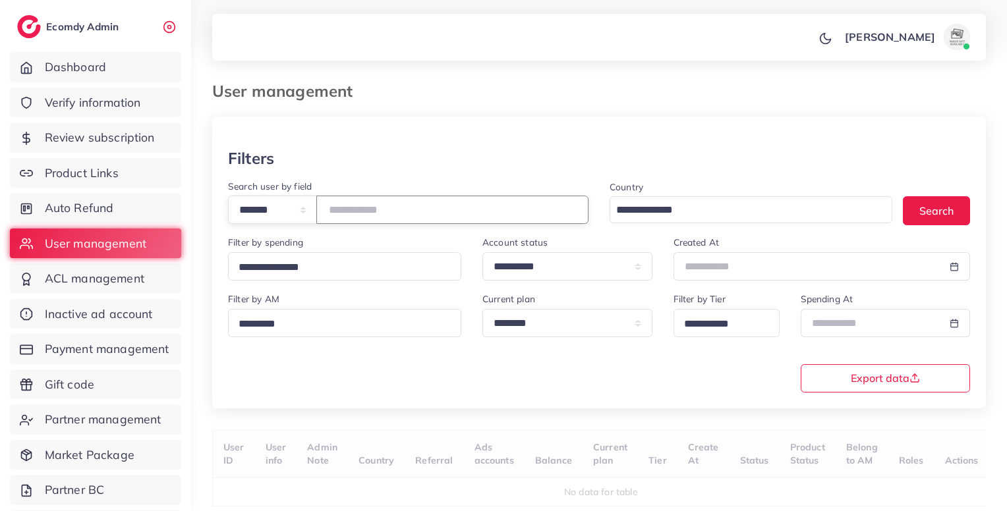
paste input "*******"
click at [439, 212] on input "number" at bounding box center [452, 210] width 272 height 28
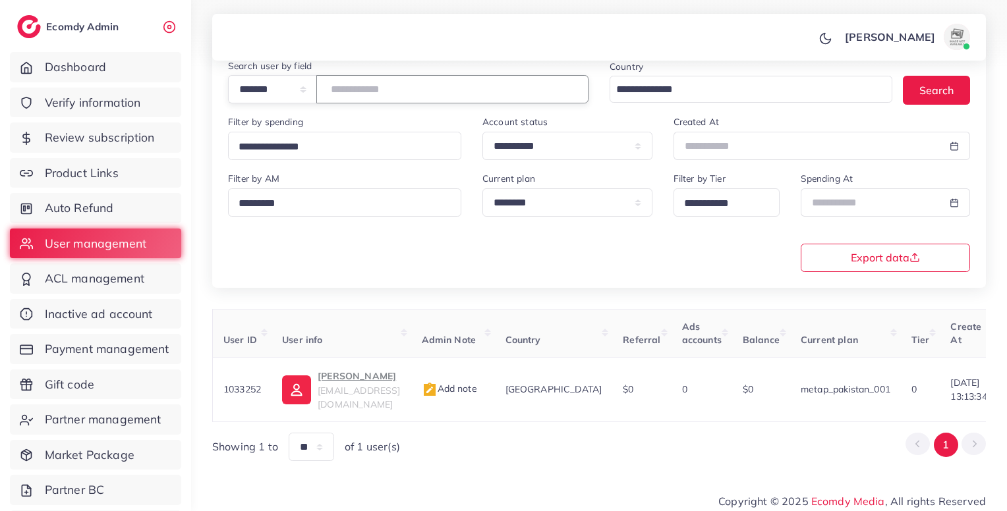
click at [366, 88] on input "*******" at bounding box center [452, 89] width 272 height 28
paste input "number"
click at [366, 88] on input "*******" at bounding box center [452, 89] width 272 height 28
type input "*******"
